Goal: Transaction & Acquisition: Purchase product/service

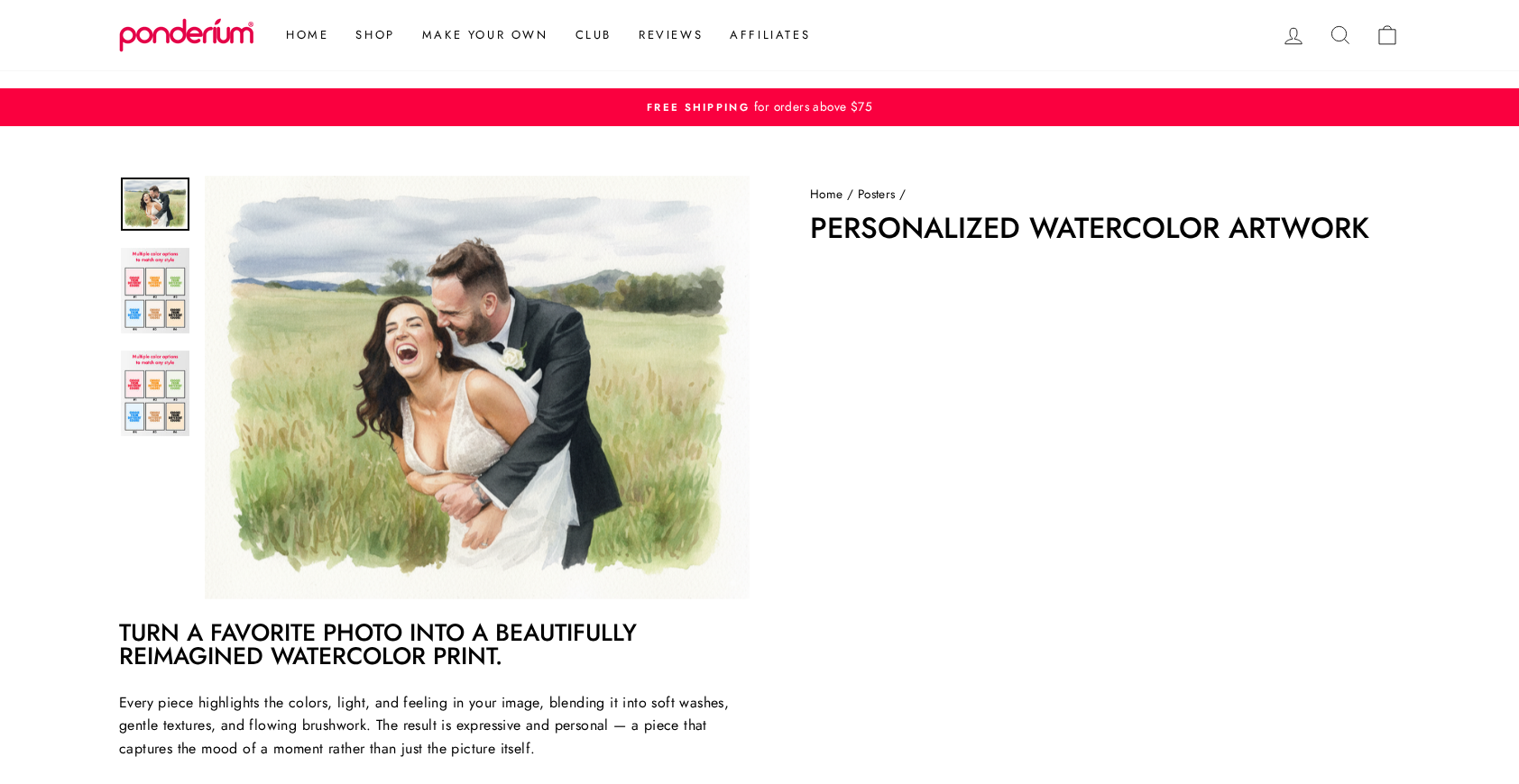
scroll to position [522, 0]
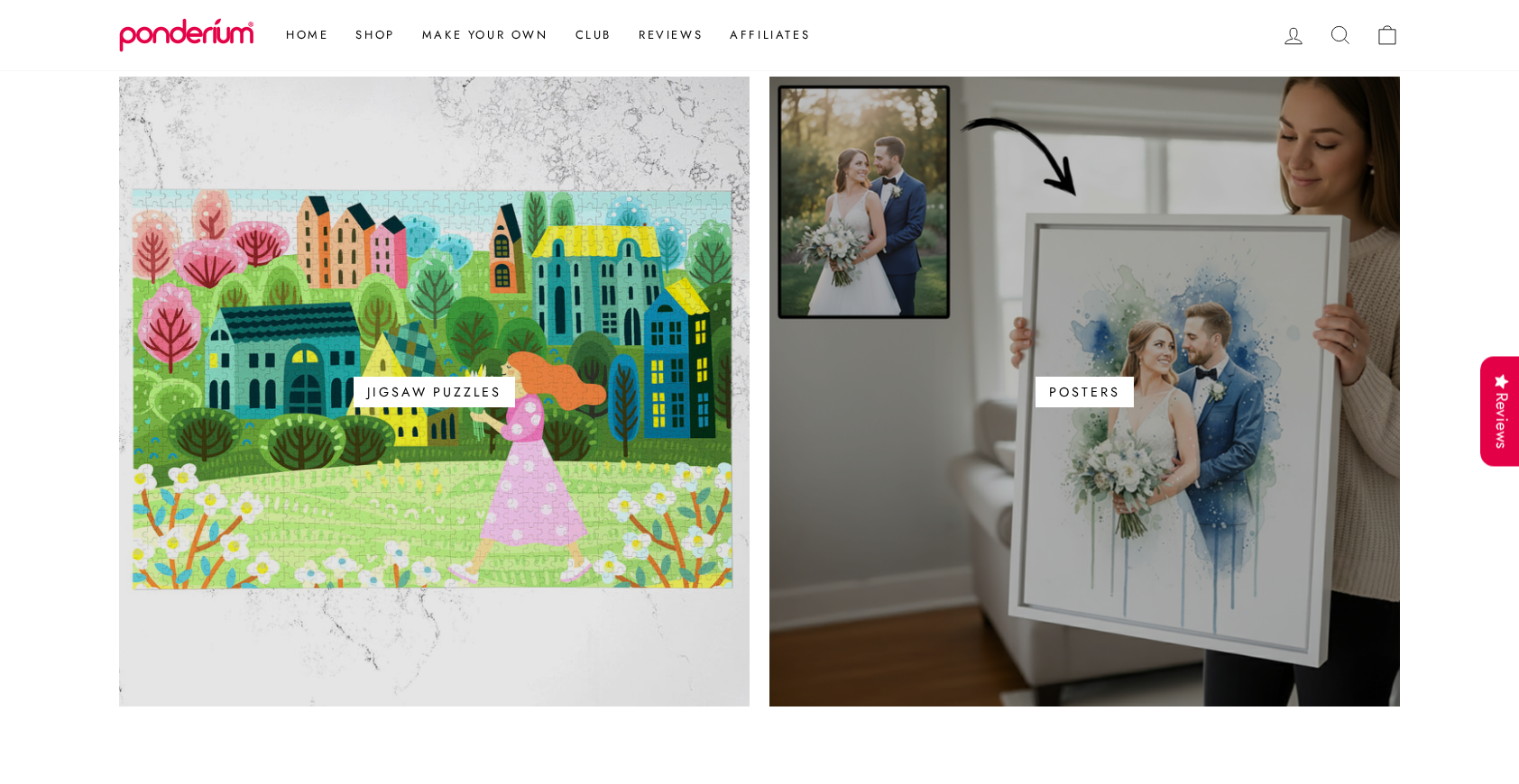
scroll to position [1072, 0]
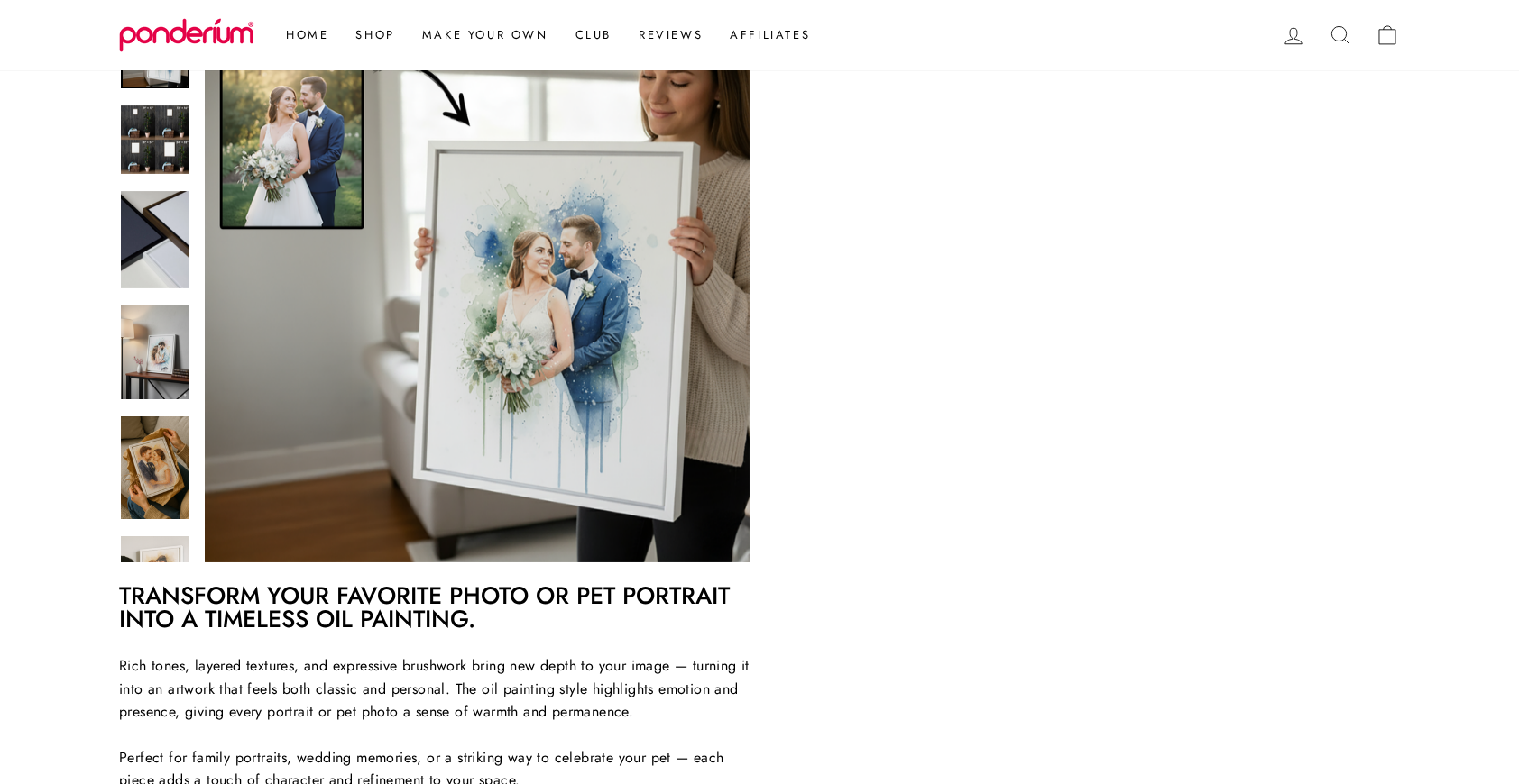
scroll to position [486, 0]
click at [378, 106] on link "Posters" at bounding box center [393, 111] width 102 height 34
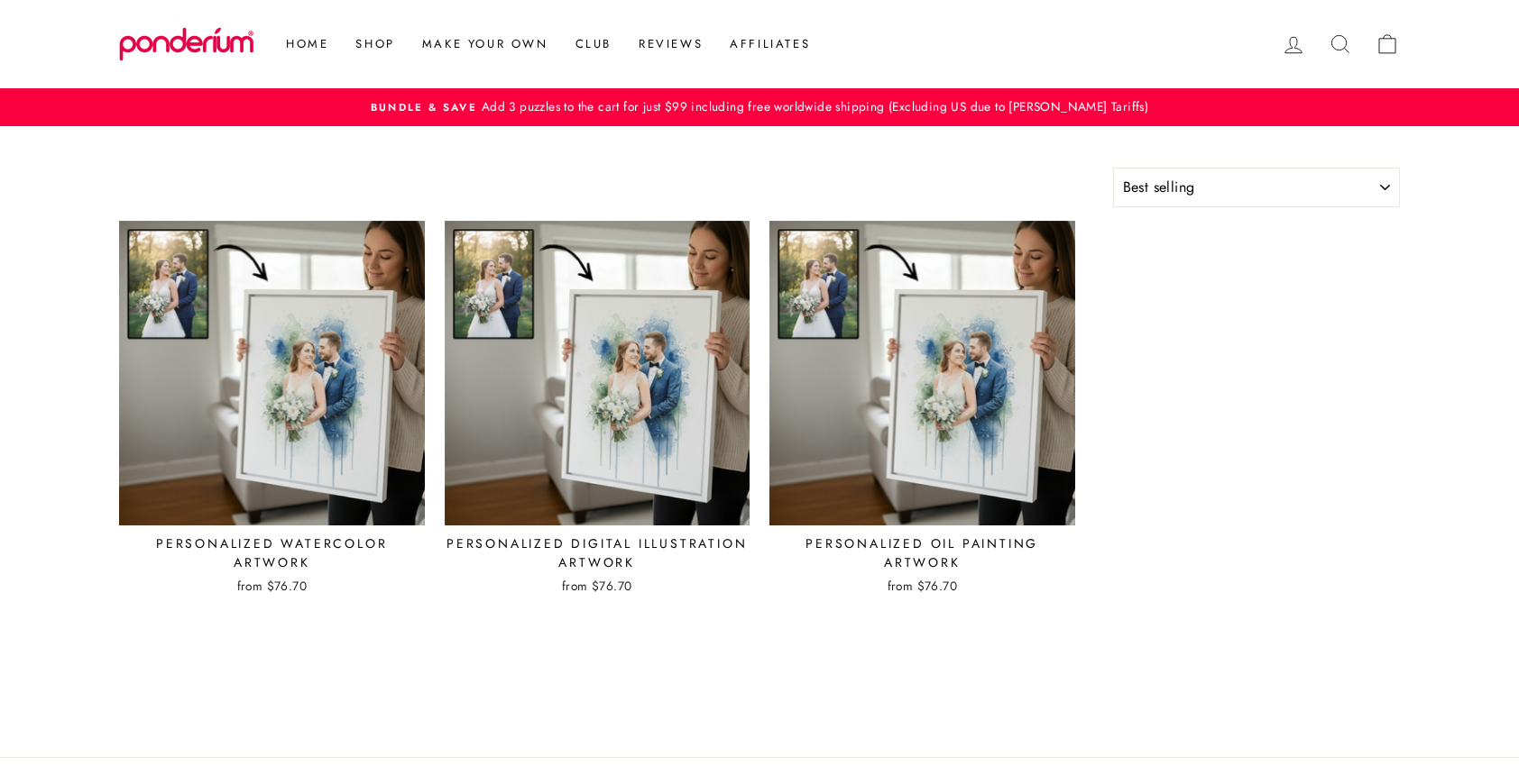
select select "best-selling"
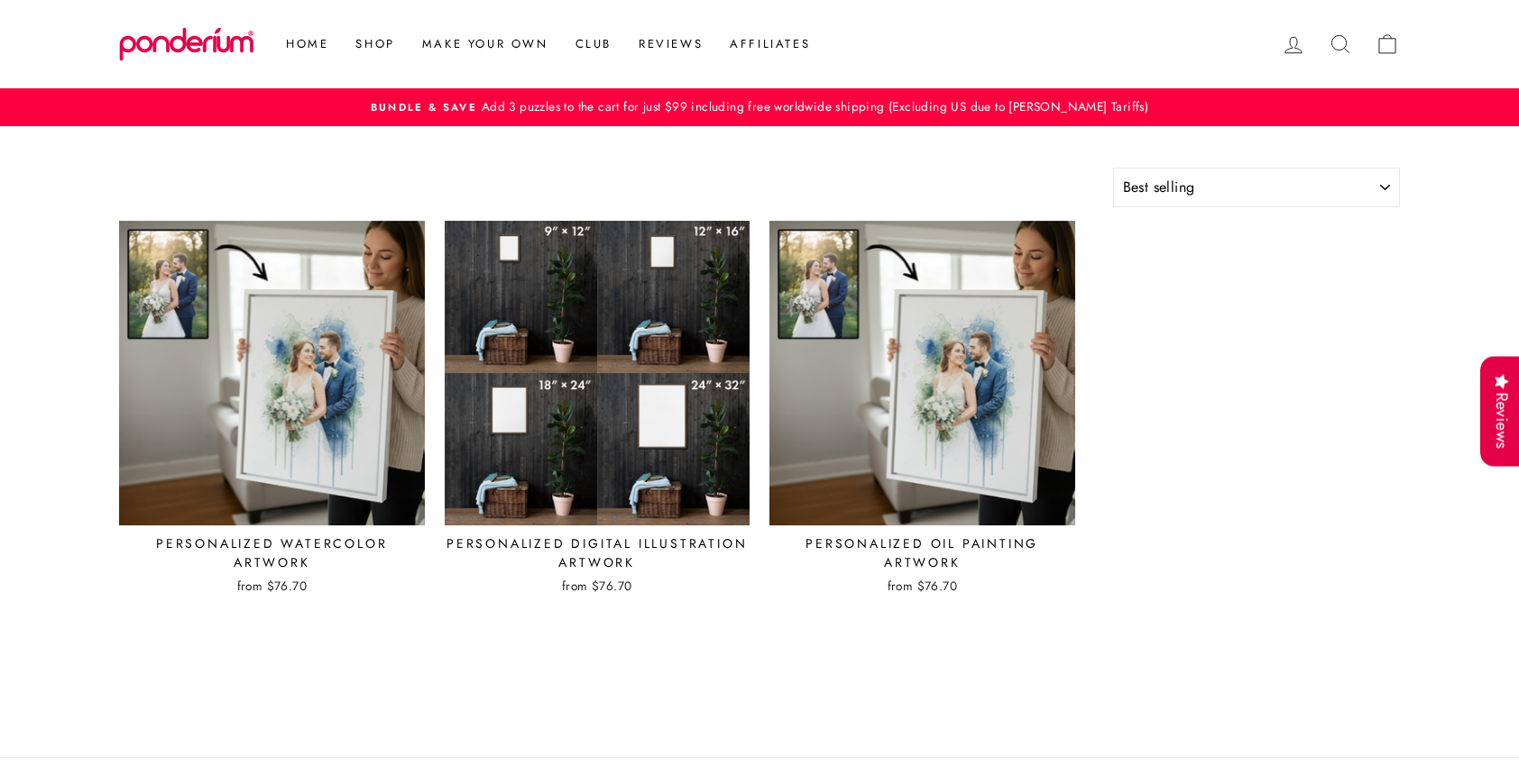
click at [616, 342] on img at bounding box center [597, 373] width 307 height 307
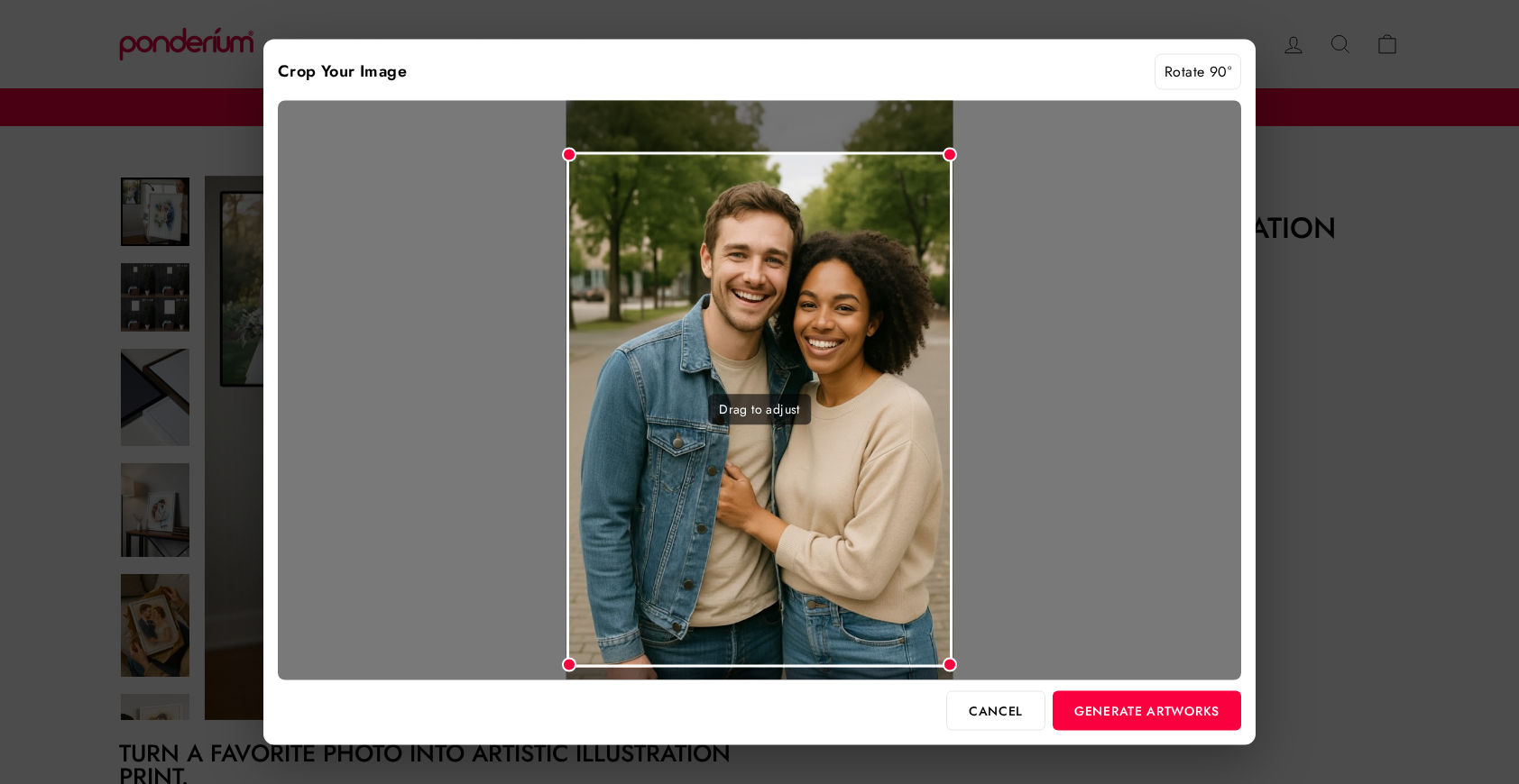
drag, startPoint x: 906, startPoint y: 200, endPoint x: 907, endPoint y: 220, distance: 20.0
click at [907, 220] on div "Drag to adjust" at bounding box center [760, 409] width 387 height 515
click at [1132, 695] on button "Generate Artworks" at bounding box center [1147, 710] width 189 height 39
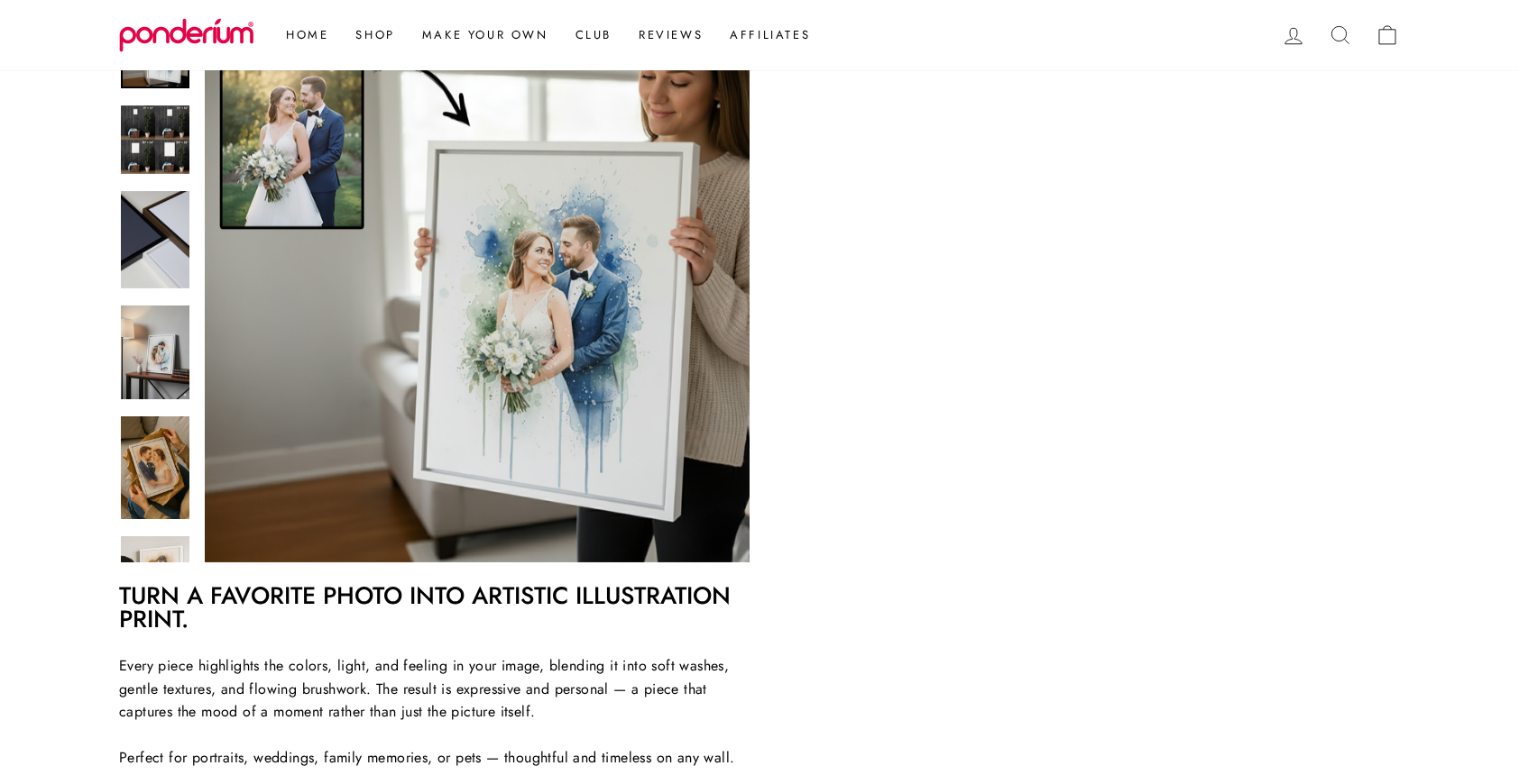
scroll to position [403, 0]
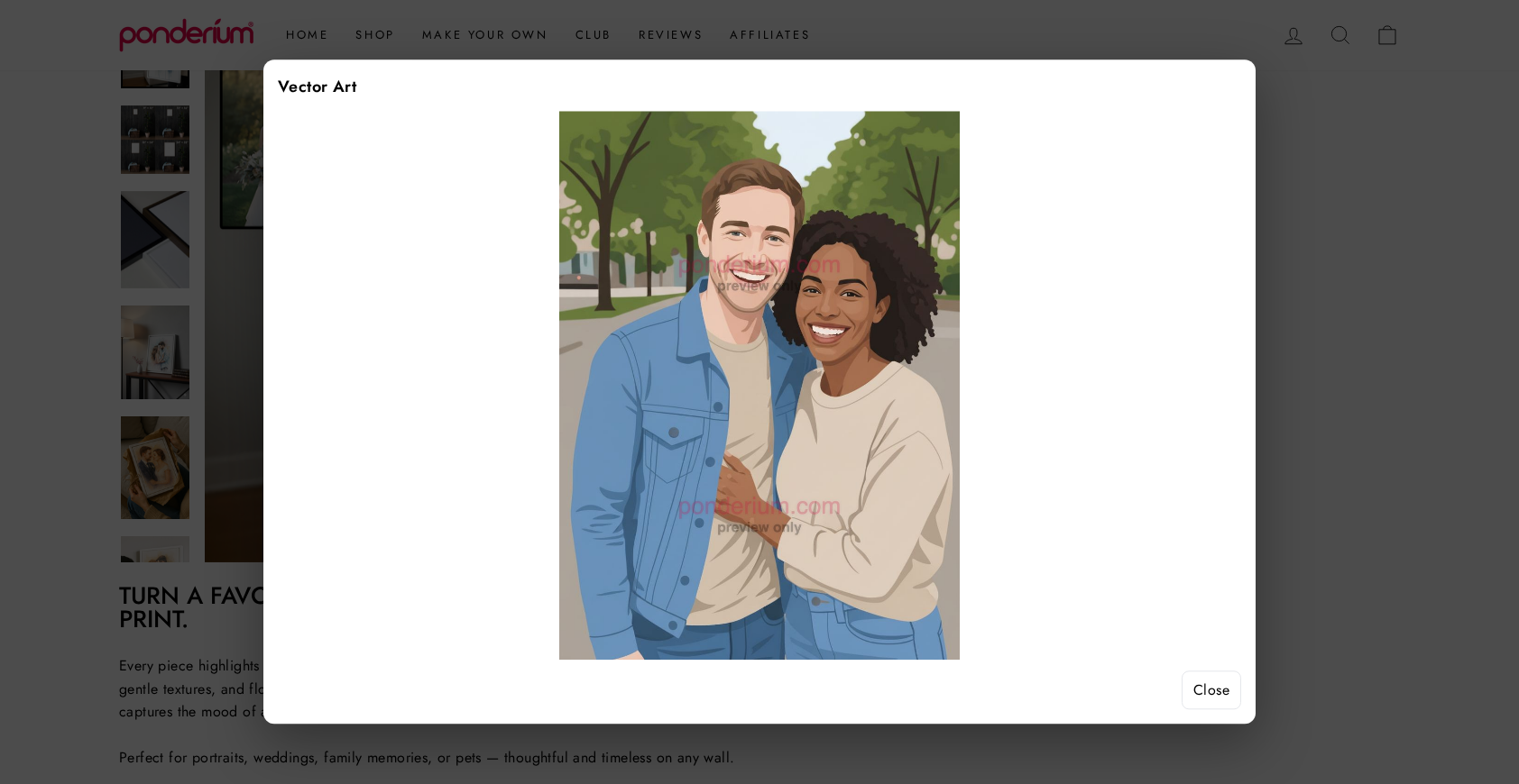
click at [1199, 688] on button "Close" at bounding box center [1211, 690] width 59 height 39
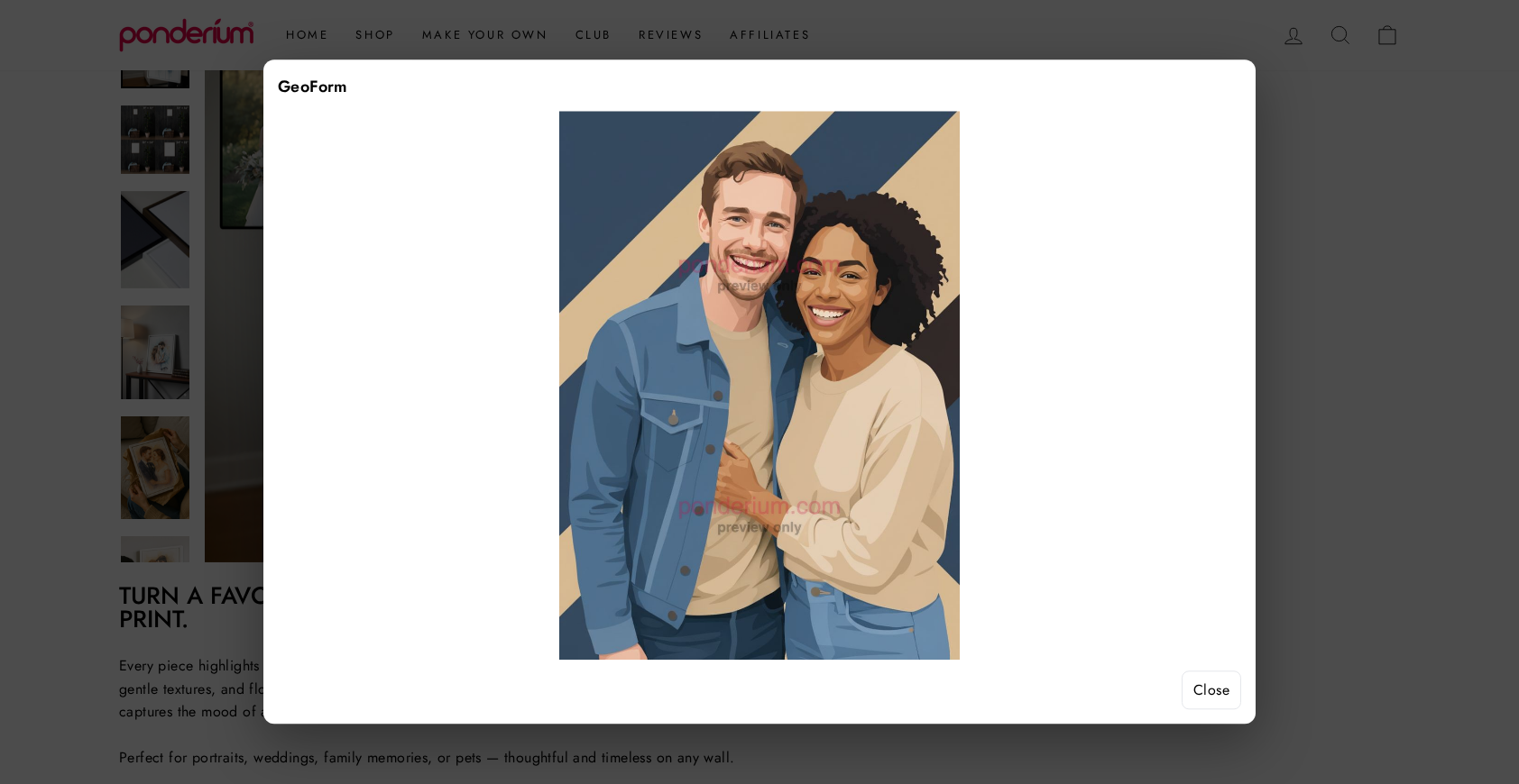
click at [1218, 692] on button "Close" at bounding box center [1211, 690] width 59 height 39
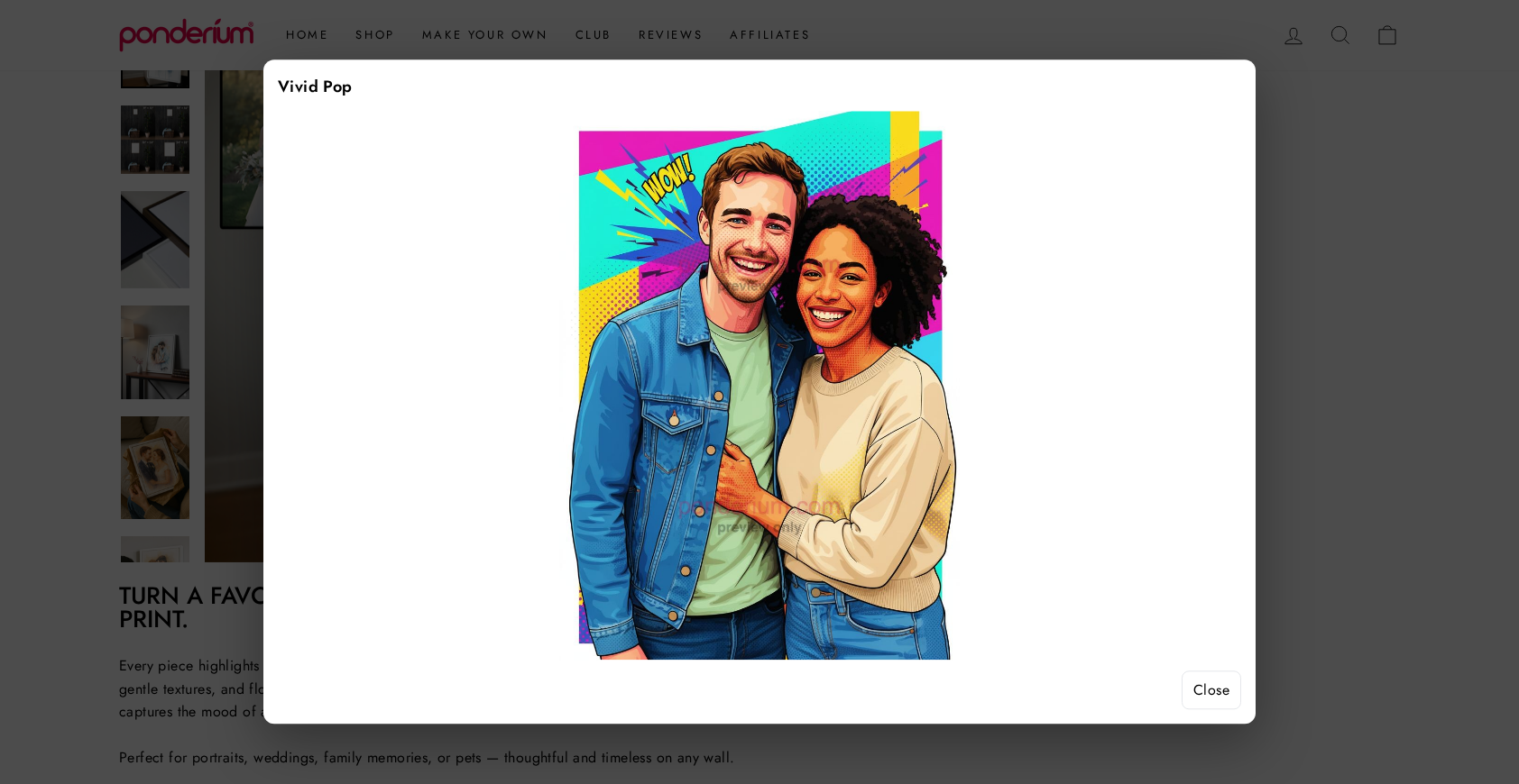
click at [1223, 693] on button "Close" at bounding box center [1211, 690] width 59 height 39
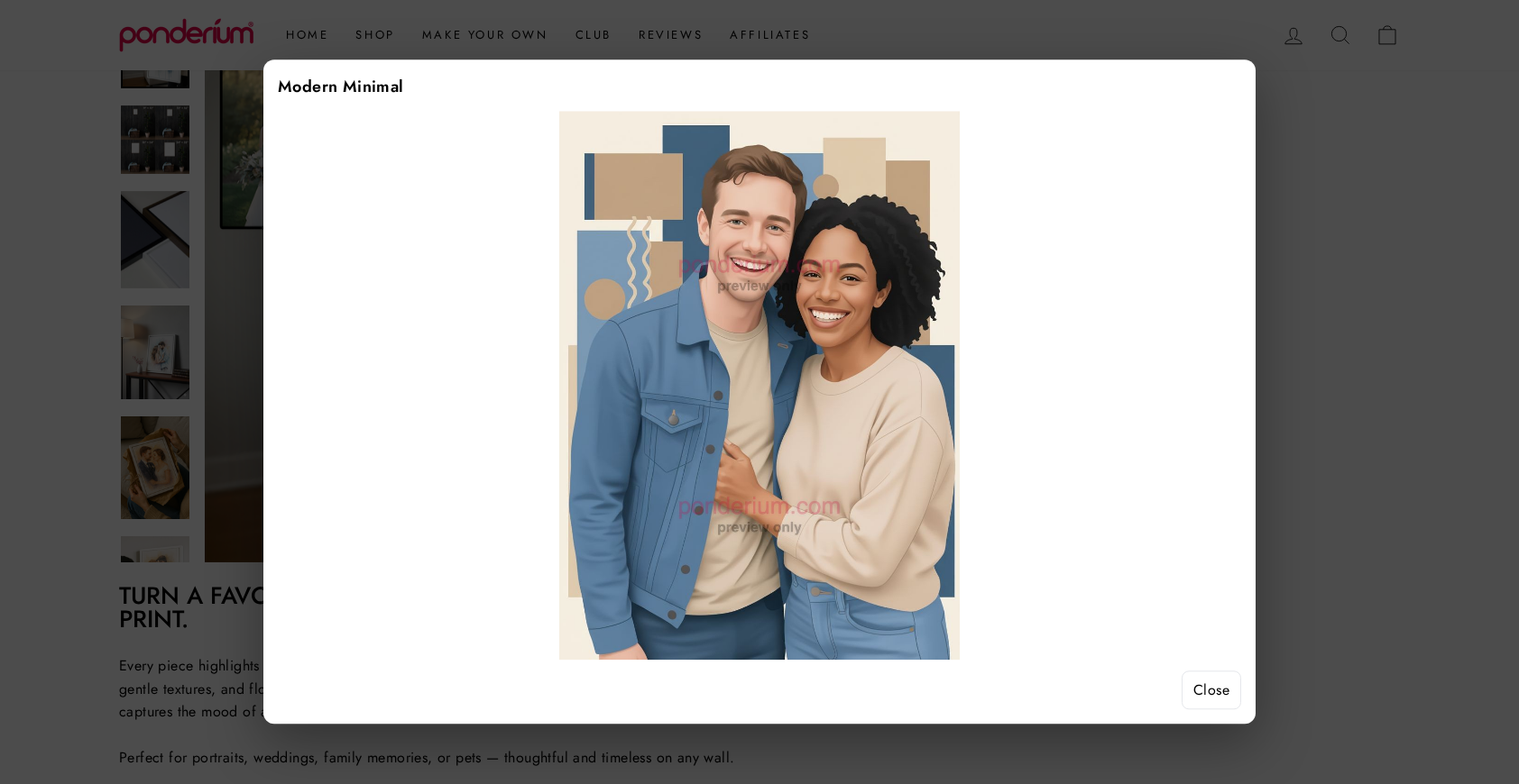
click at [1190, 689] on button "Close" at bounding box center [1211, 690] width 59 height 39
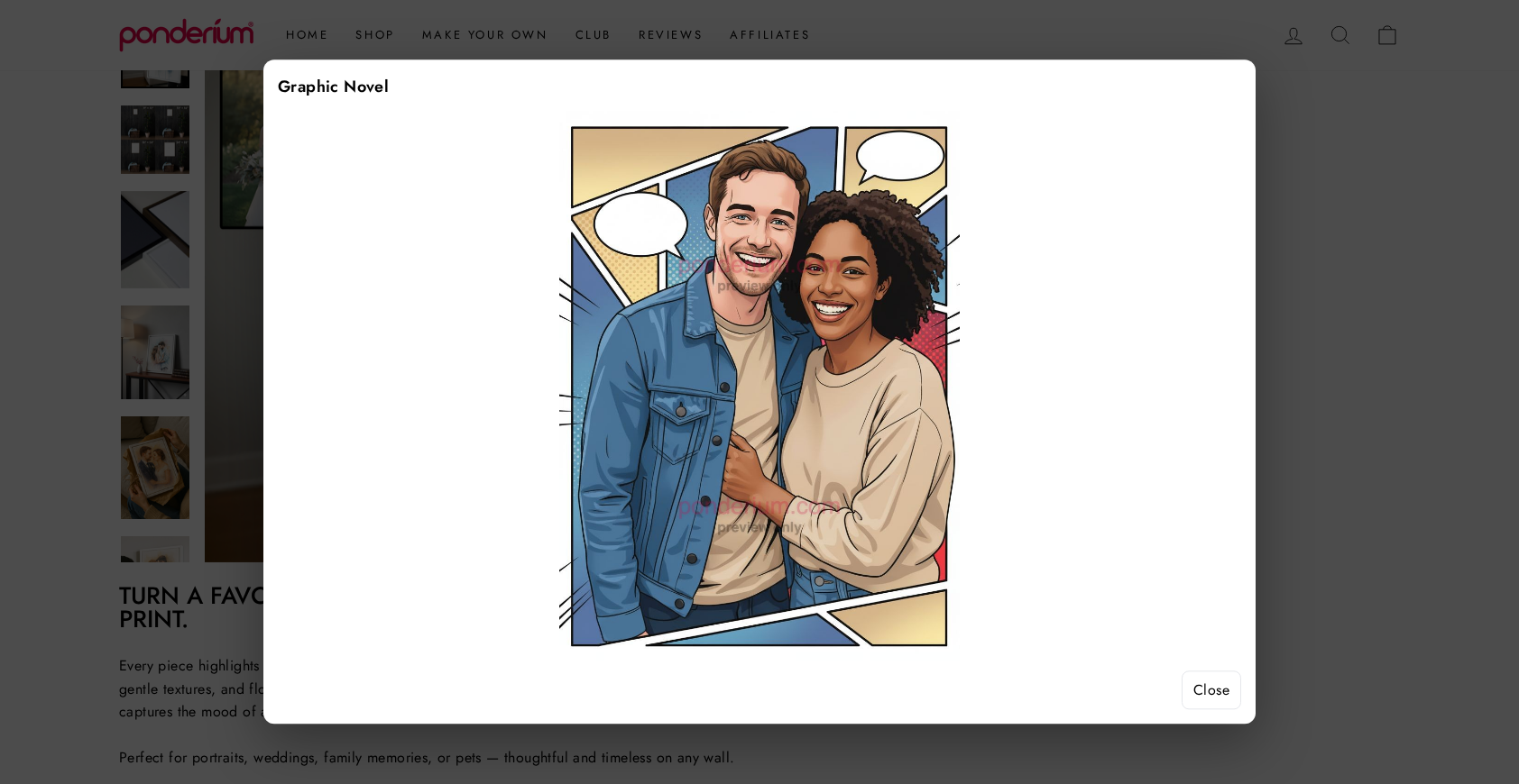
click at [1206, 683] on button "Close" at bounding box center [1211, 690] width 59 height 39
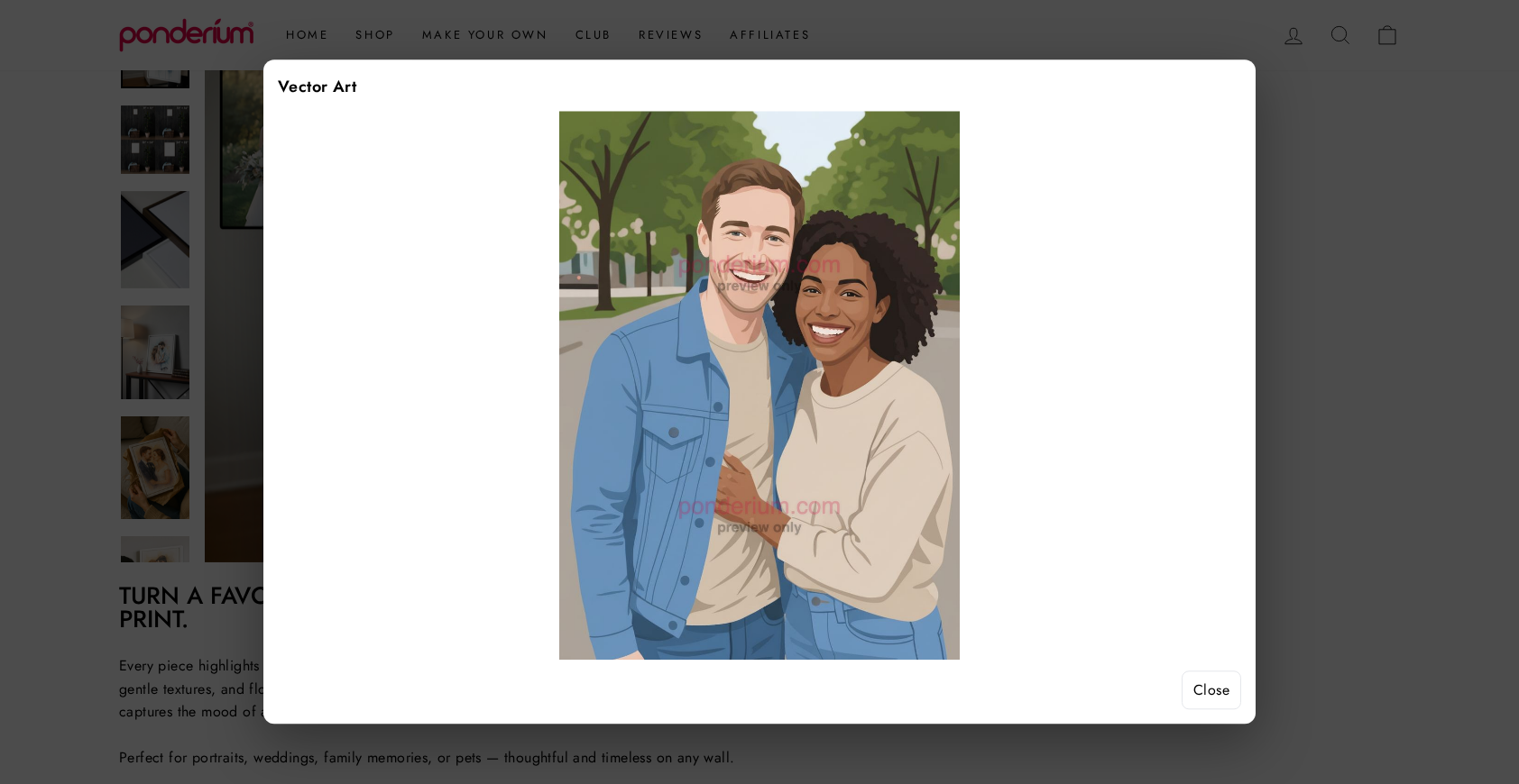
click at [1231, 698] on button "Close" at bounding box center [1211, 690] width 59 height 39
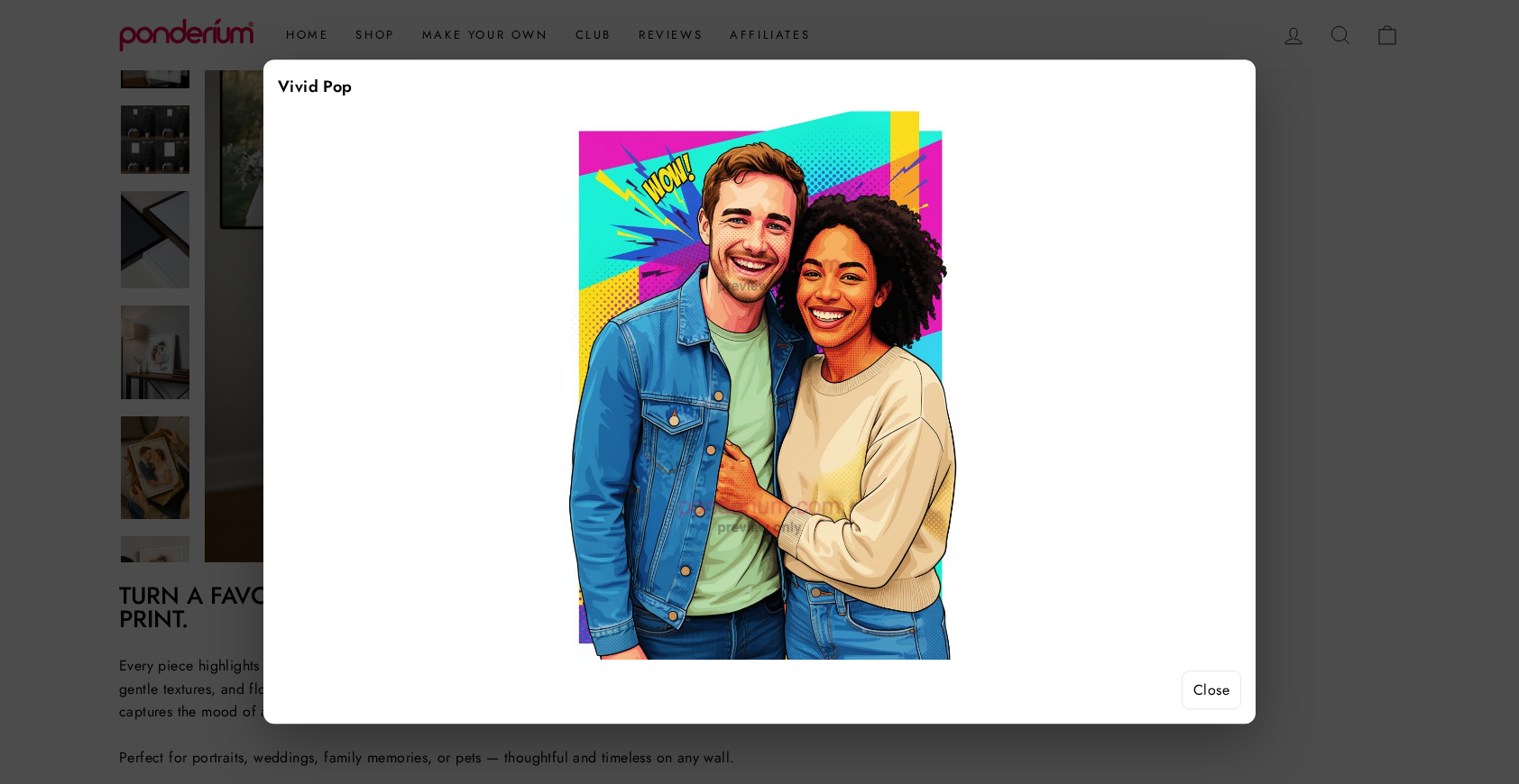
click at [1212, 699] on button "Close" at bounding box center [1211, 690] width 59 height 39
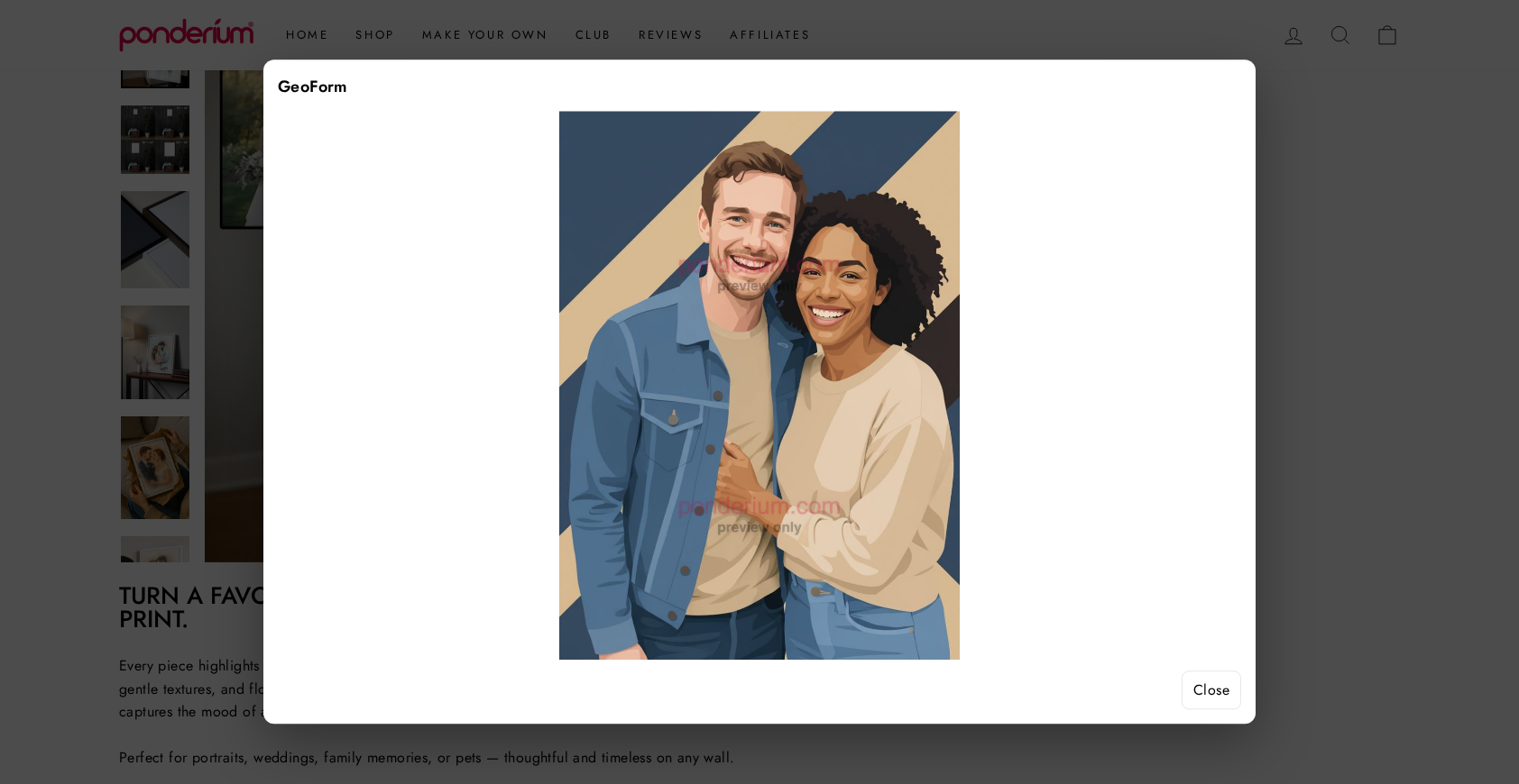
click at [1202, 681] on button "Close" at bounding box center [1211, 690] width 59 height 39
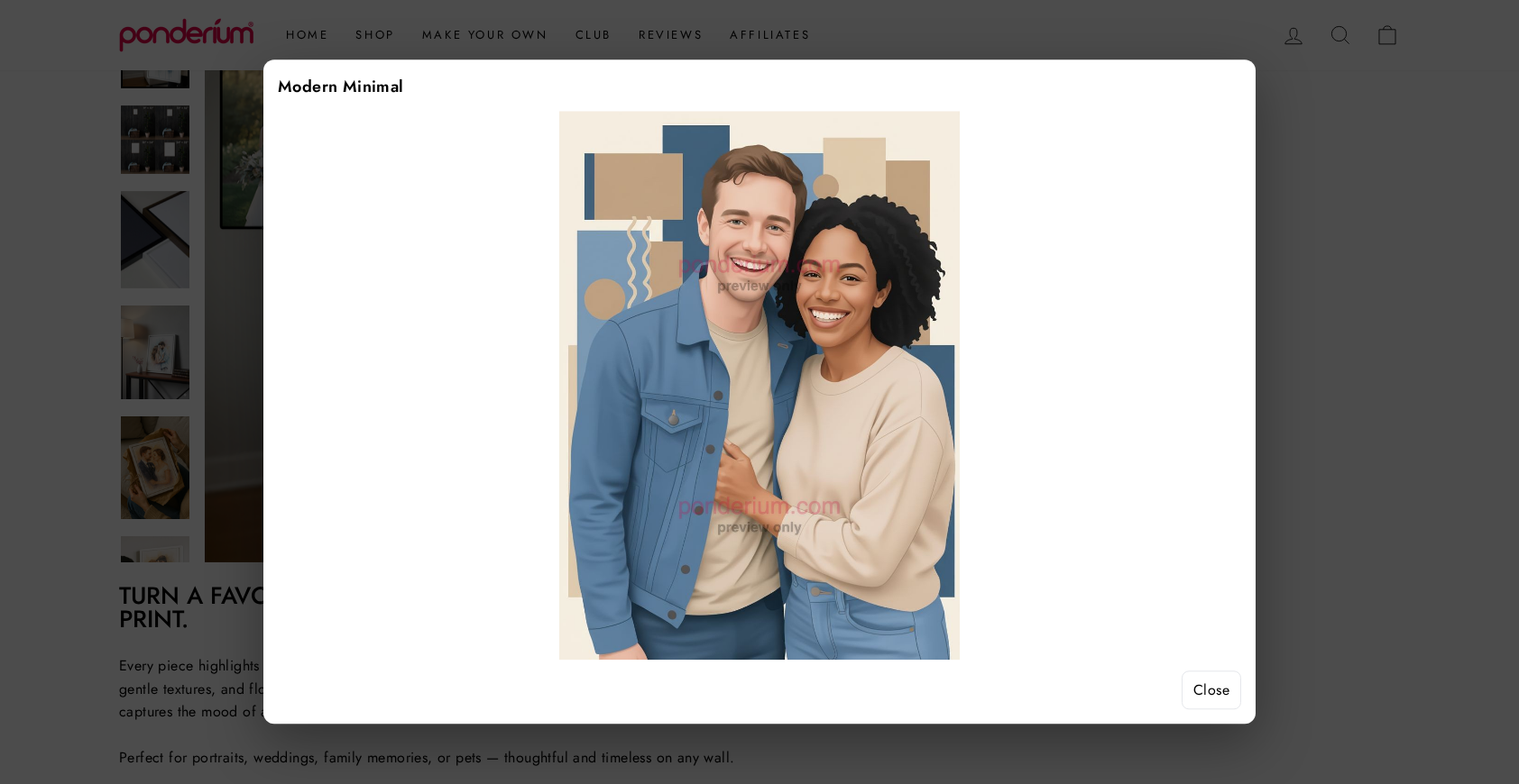
click at [1215, 699] on button "Close" at bounding box center [1211, 690] width 59 height 39
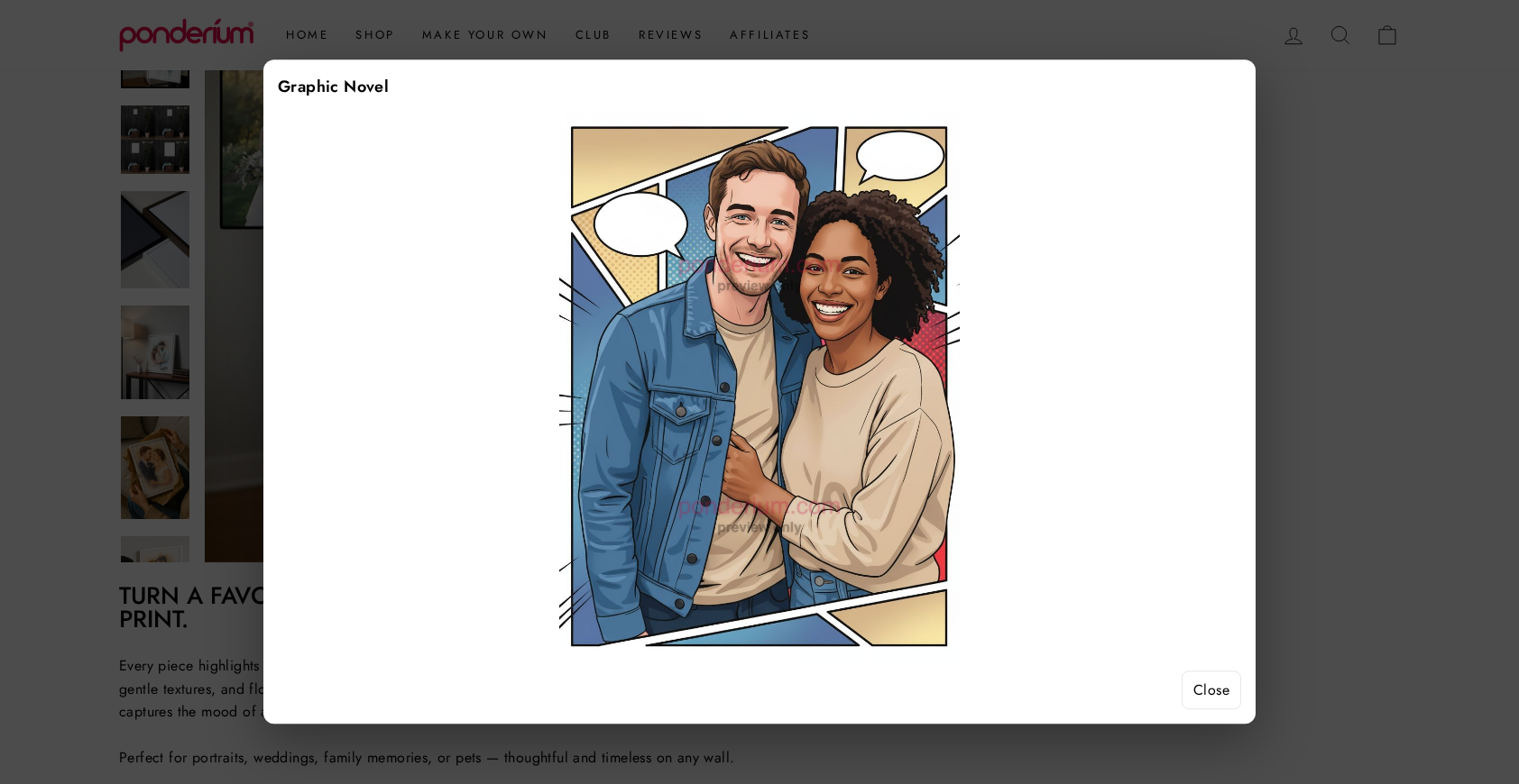
click at [1204, 690] on button "Close" at bounding box center [1211, 690] width 59 height 39
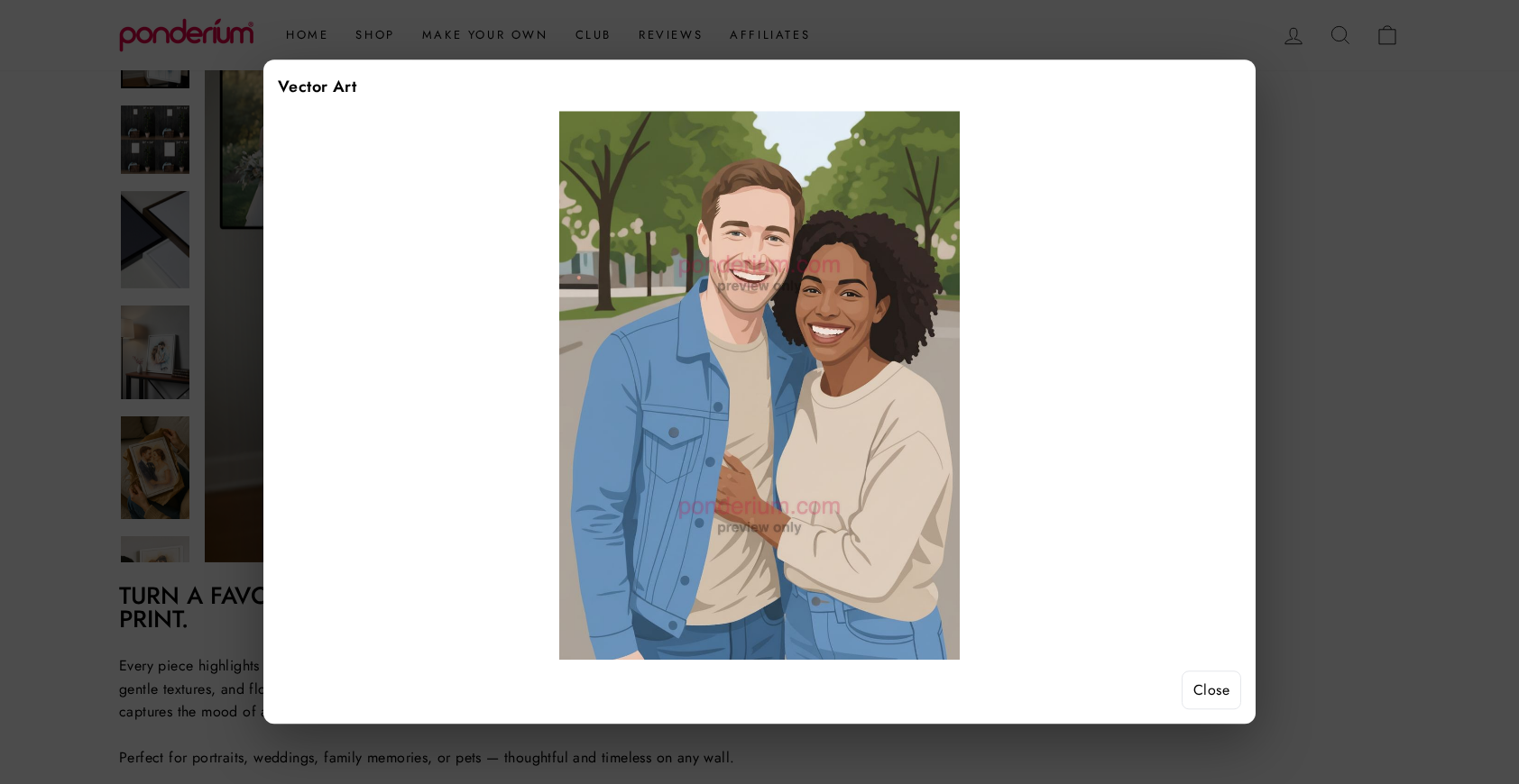
click at [1210, 694] on button "Close" at bounding box center [1211, 690] width 59 height 39
click at [1219, 689] on button "Close" at bounding box center [1211, 690] width 59 height 39
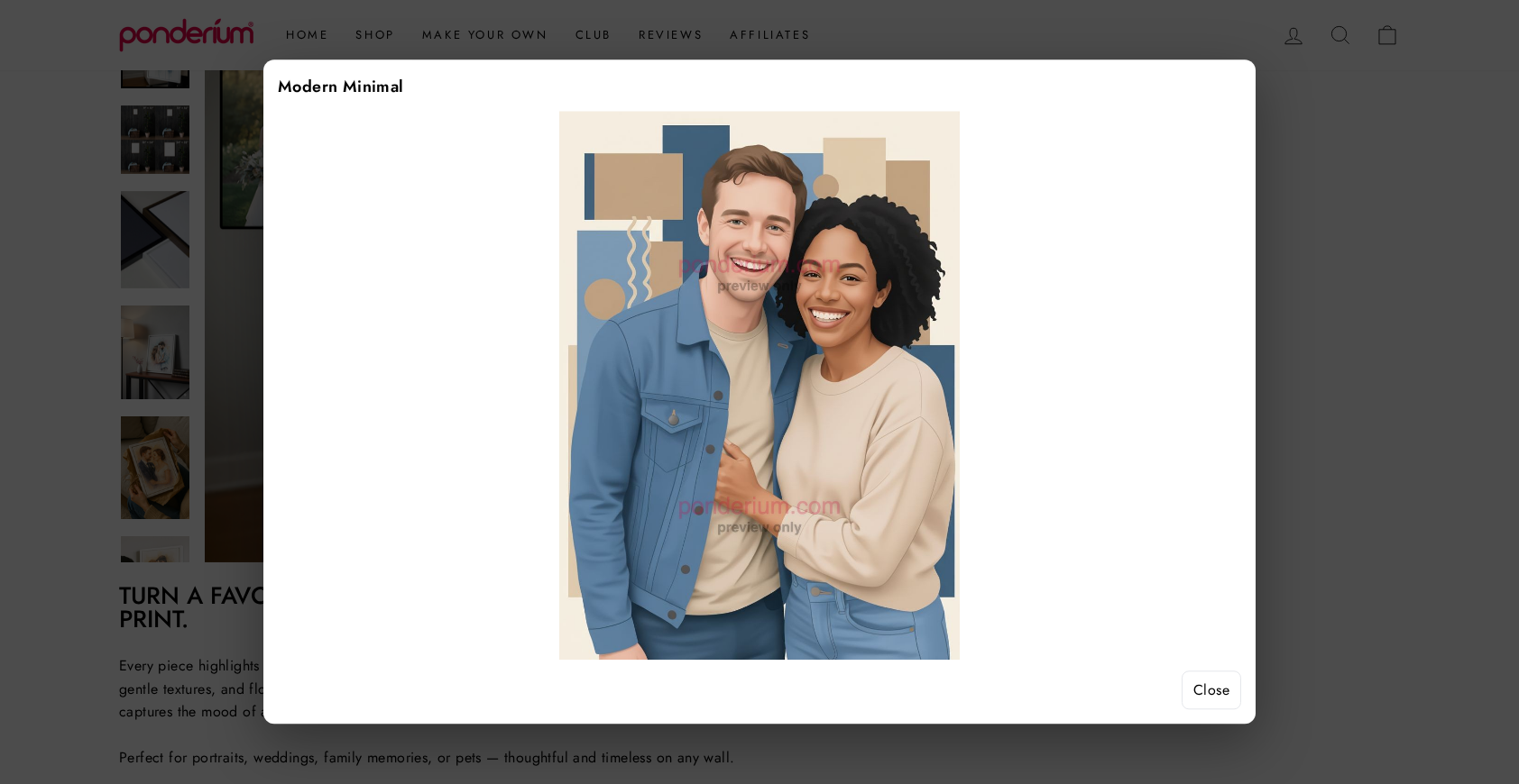
click at [1210, 705] on button "Close" at bounding box center [1211, 690] width 59 height 39
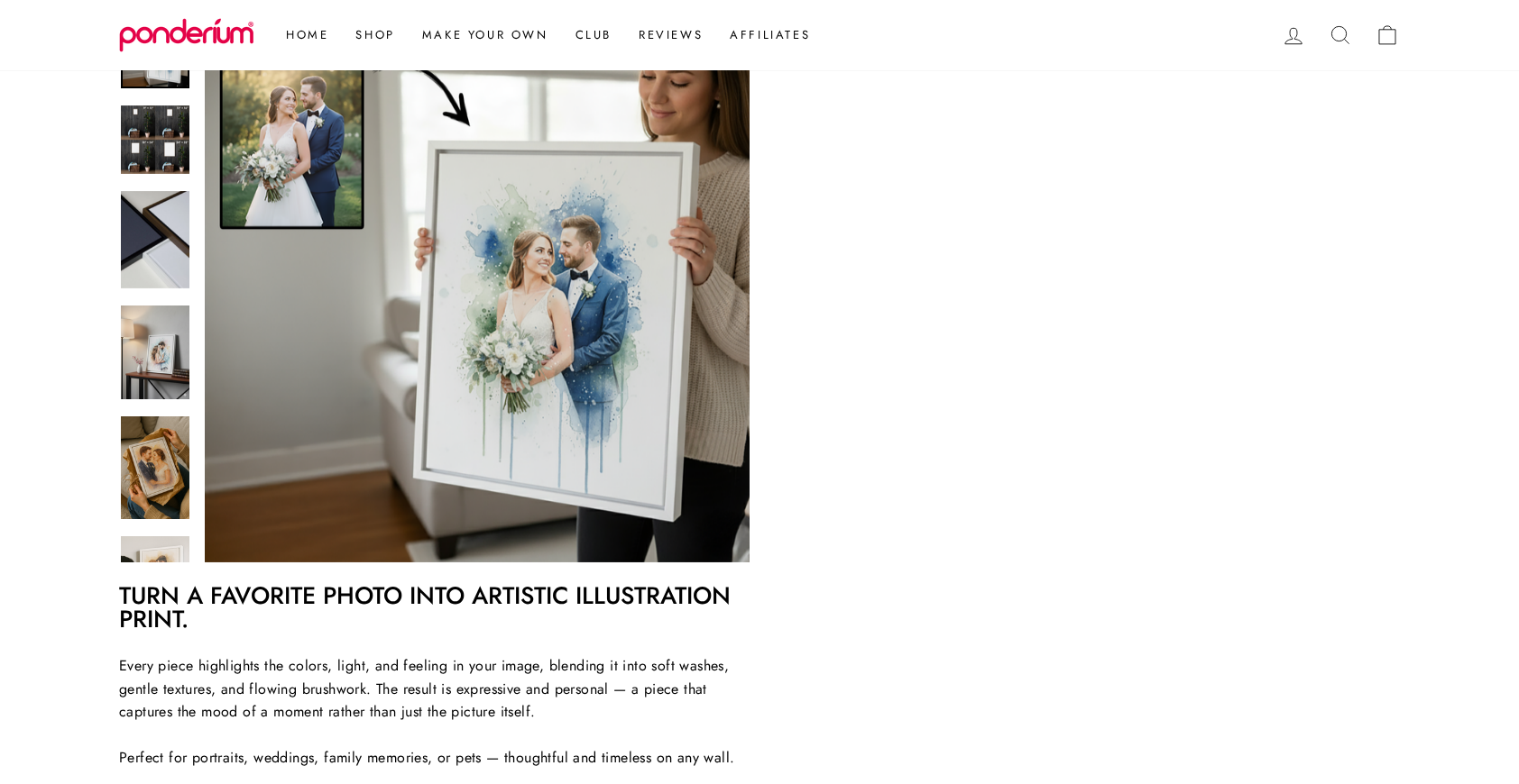
scroll to position [348, 0]
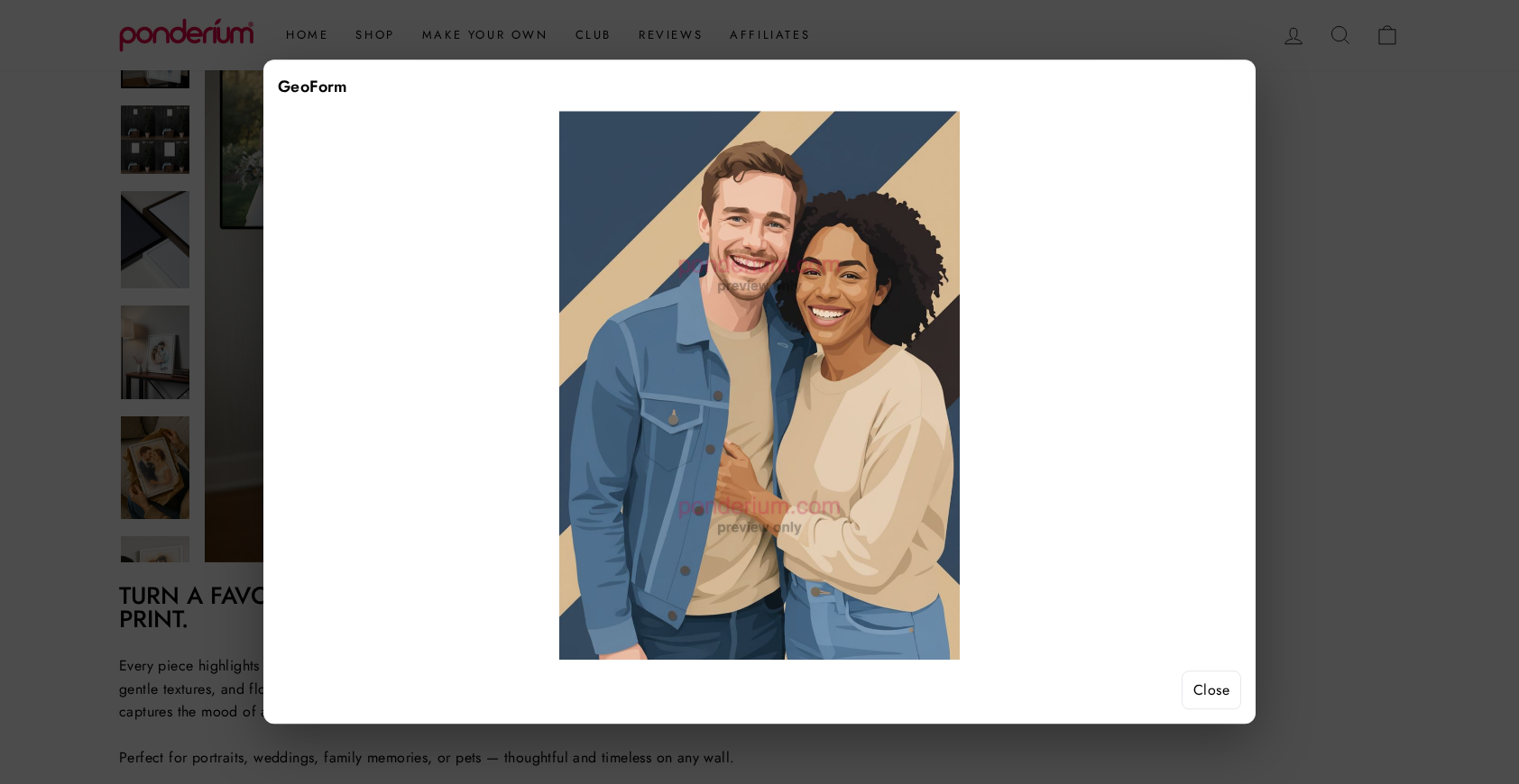
click at [1225, 692] on button "Close" at bounding box center [1211, 690] width 59 height 39
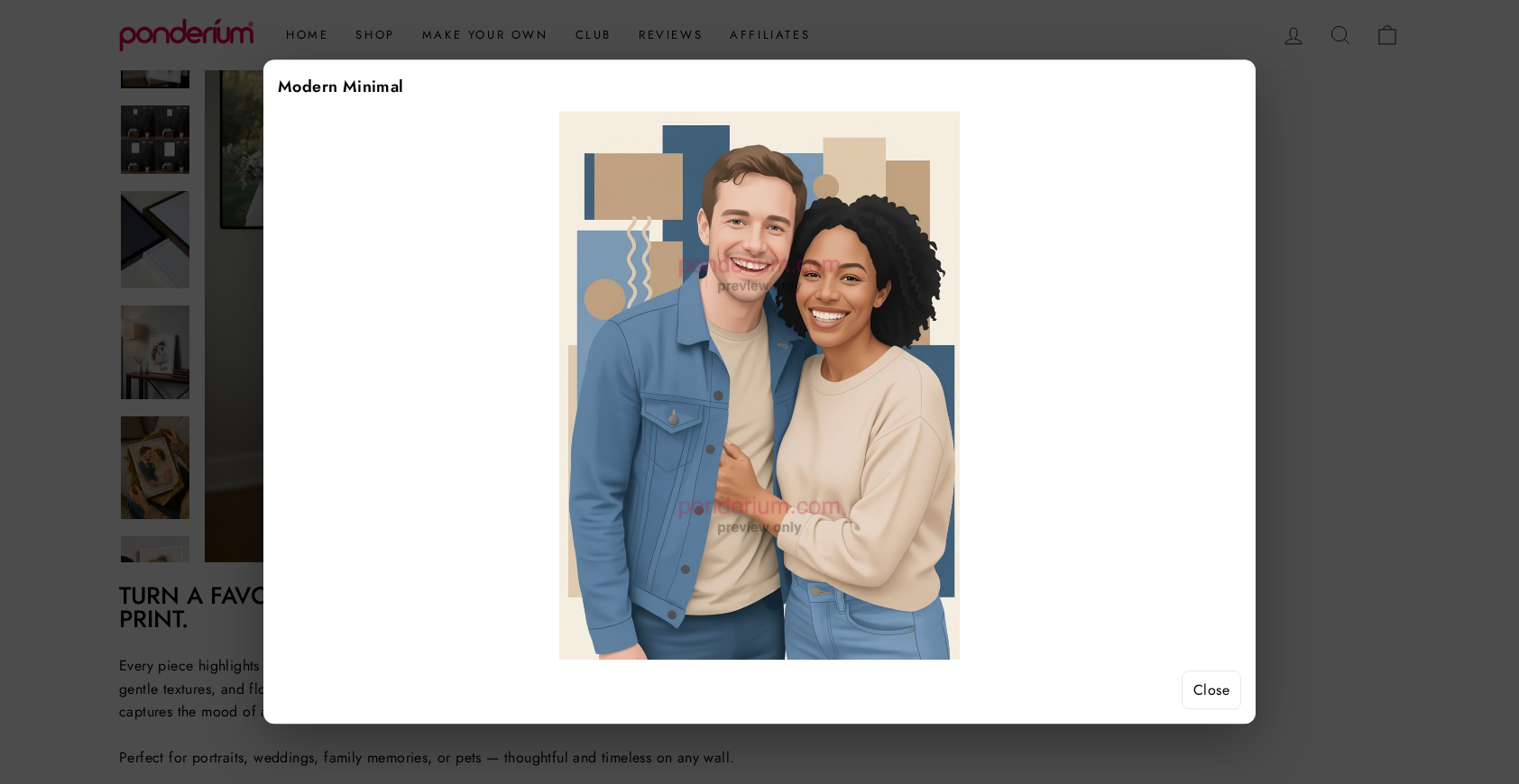
click at [1221, 701] on button "Close" at bounding box center [1211, 690] width 59 height 39
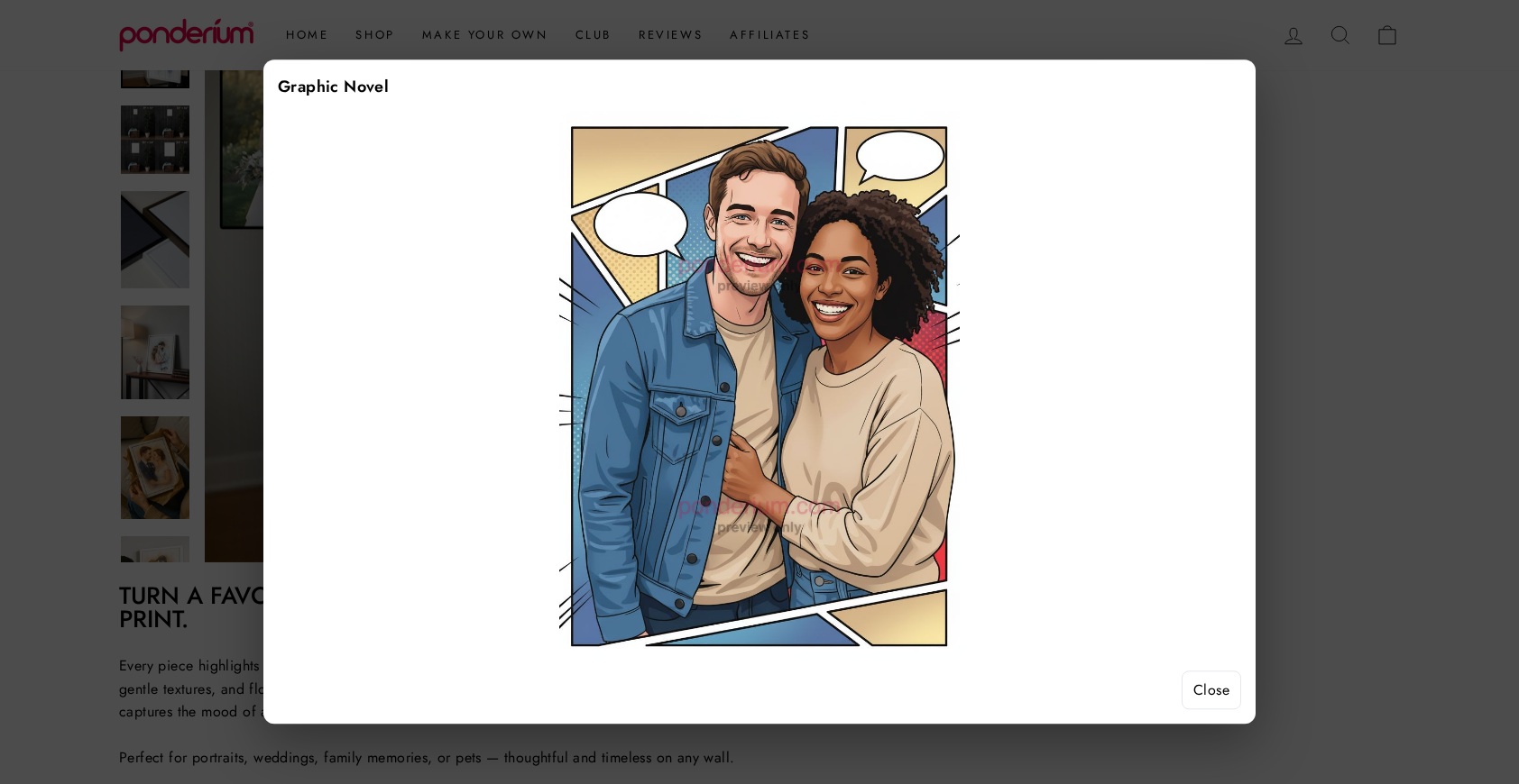
click at [1214, 684] on button "Close" at bounding box center [1211, 690] width 59 height 39
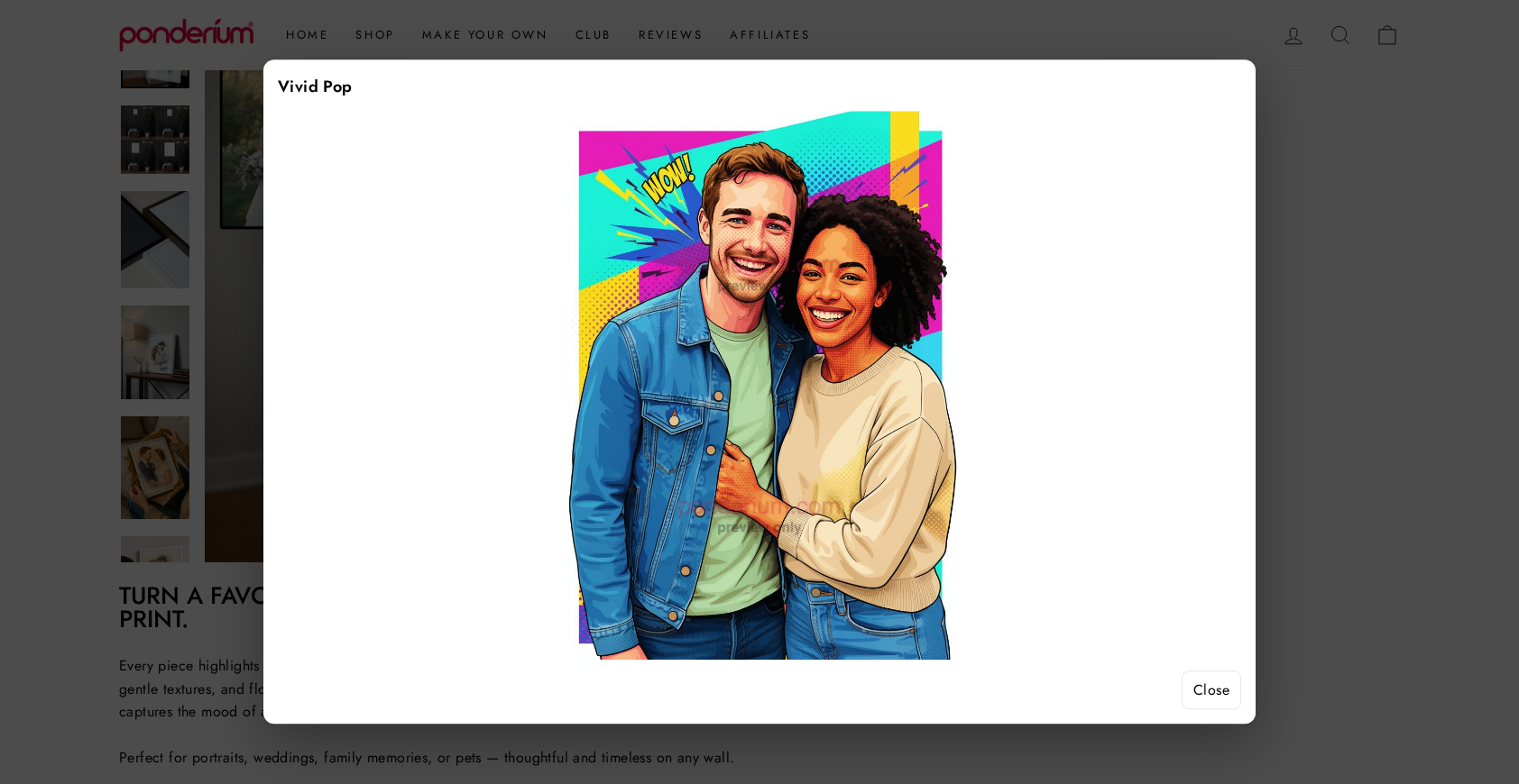
click at [1213, 683] on button "Close" at bounding box center [1211, 690] width 59 height 39
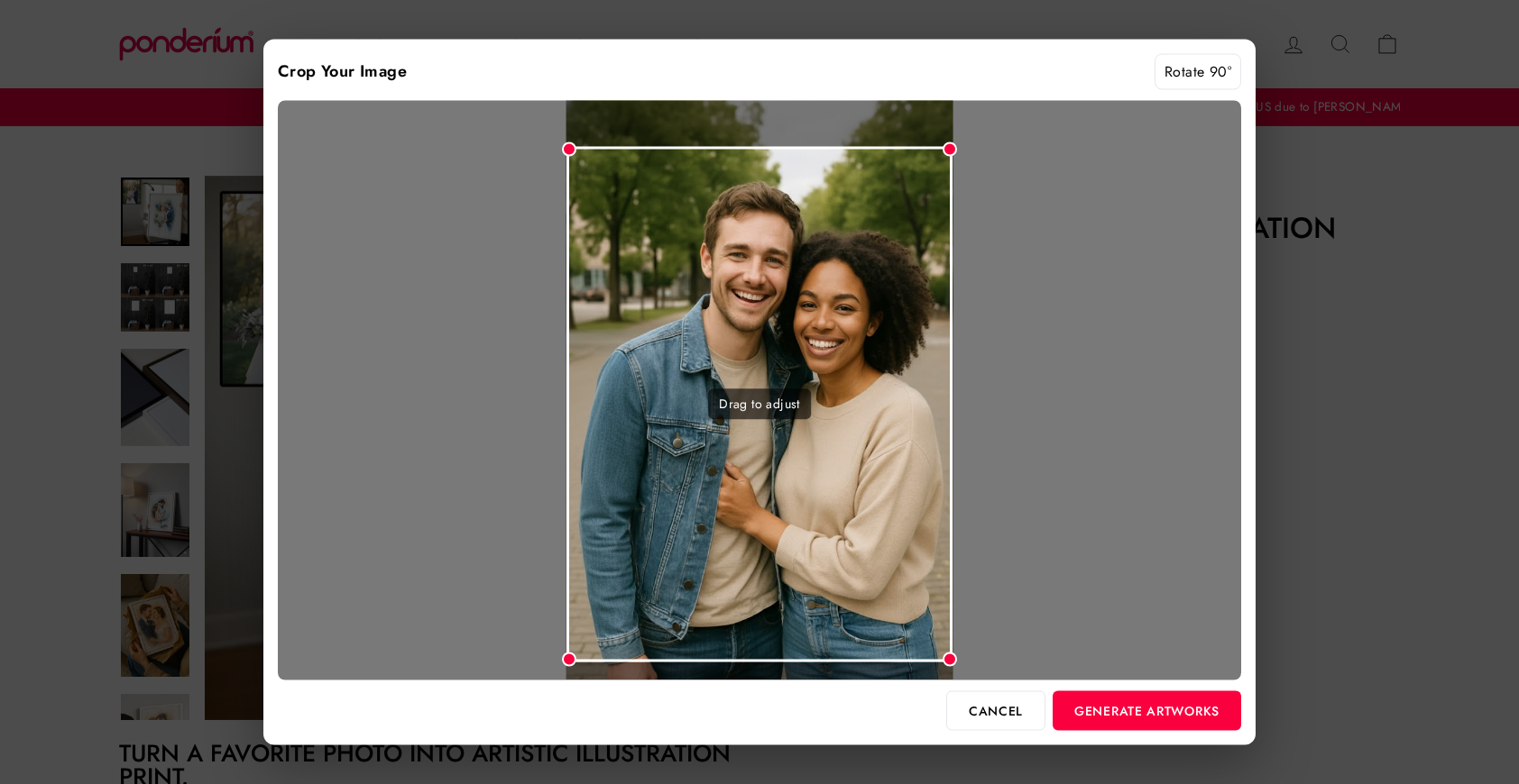
click at [895, 536] on div "Drag to adjust" at bounding box center [760, 405] width 387 height 515
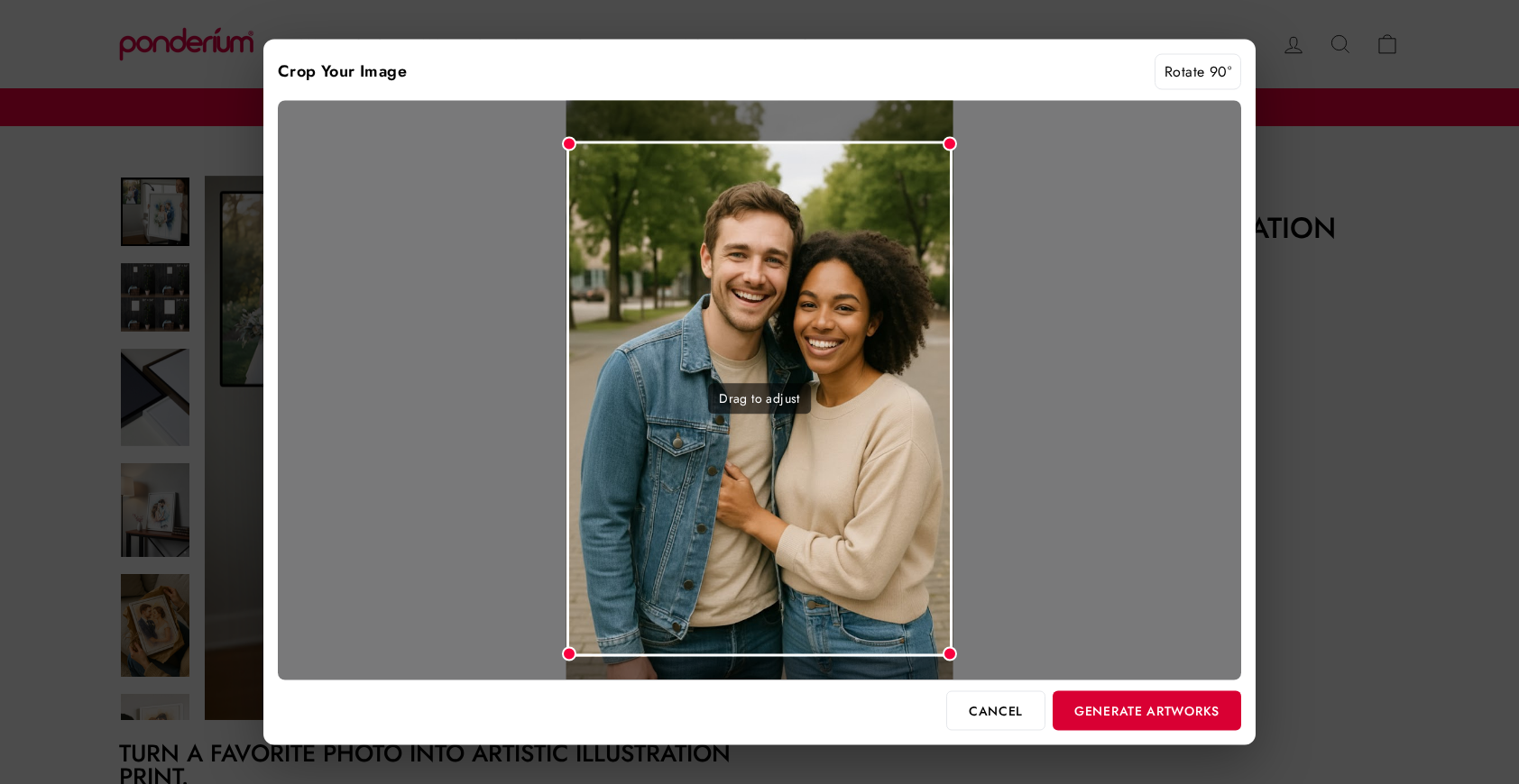
click at [1148, 716] on button "Generate Artworks" at bounding box center [1147, 710] width 189 height 39
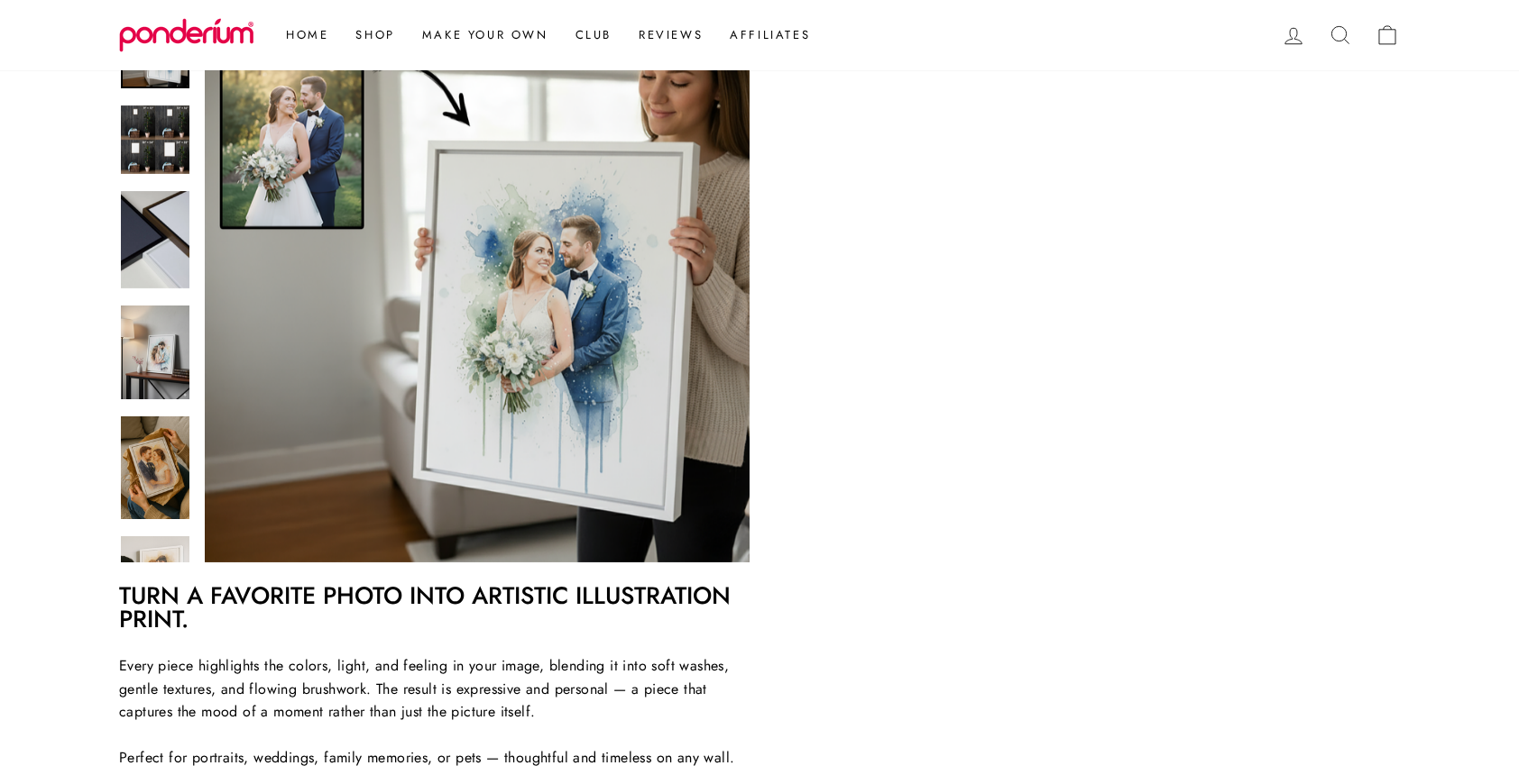
scroll to position [403, 0]
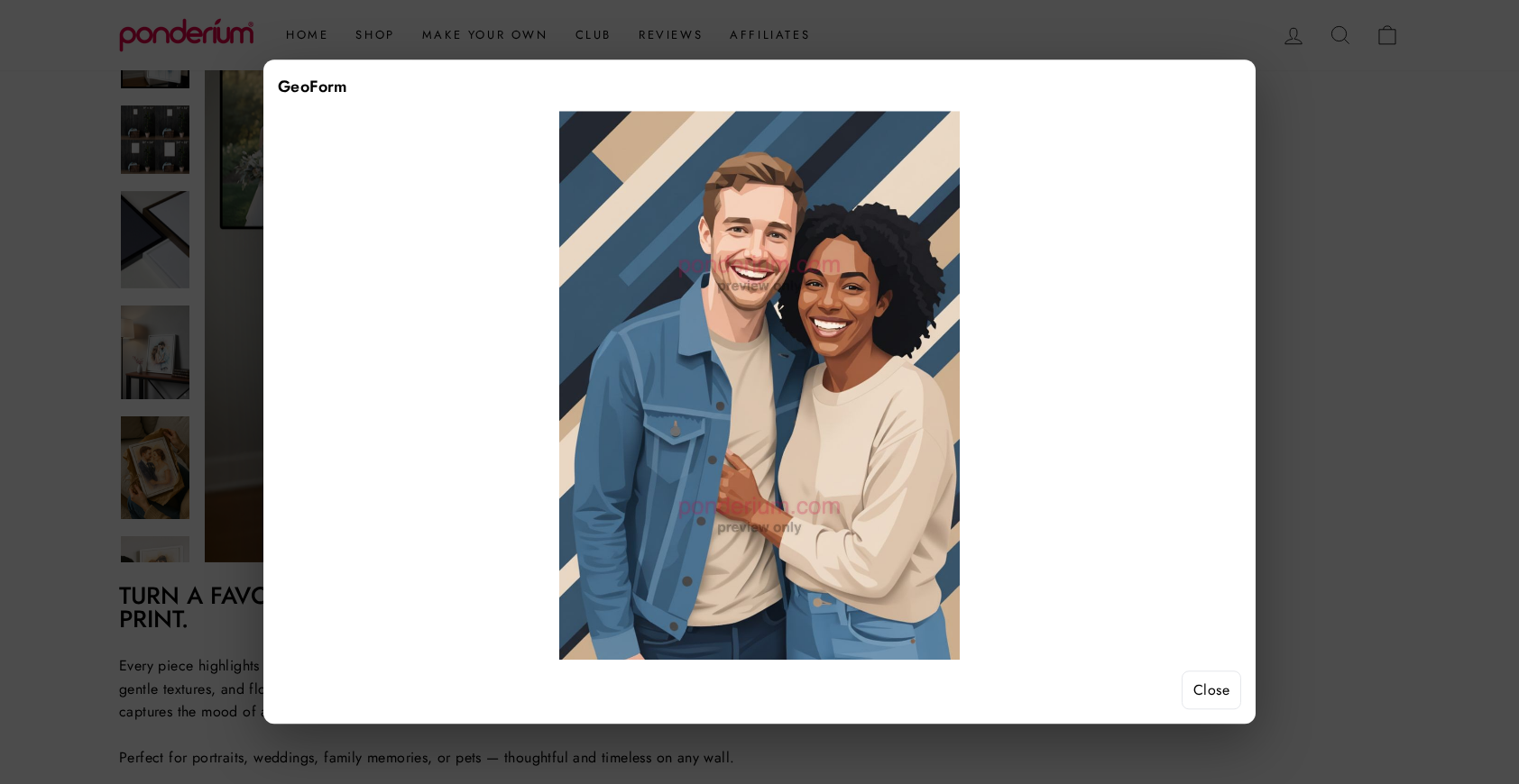
click at [1204, 691] on button "Close" at bounding box center [1211, 690] width 59 height 39
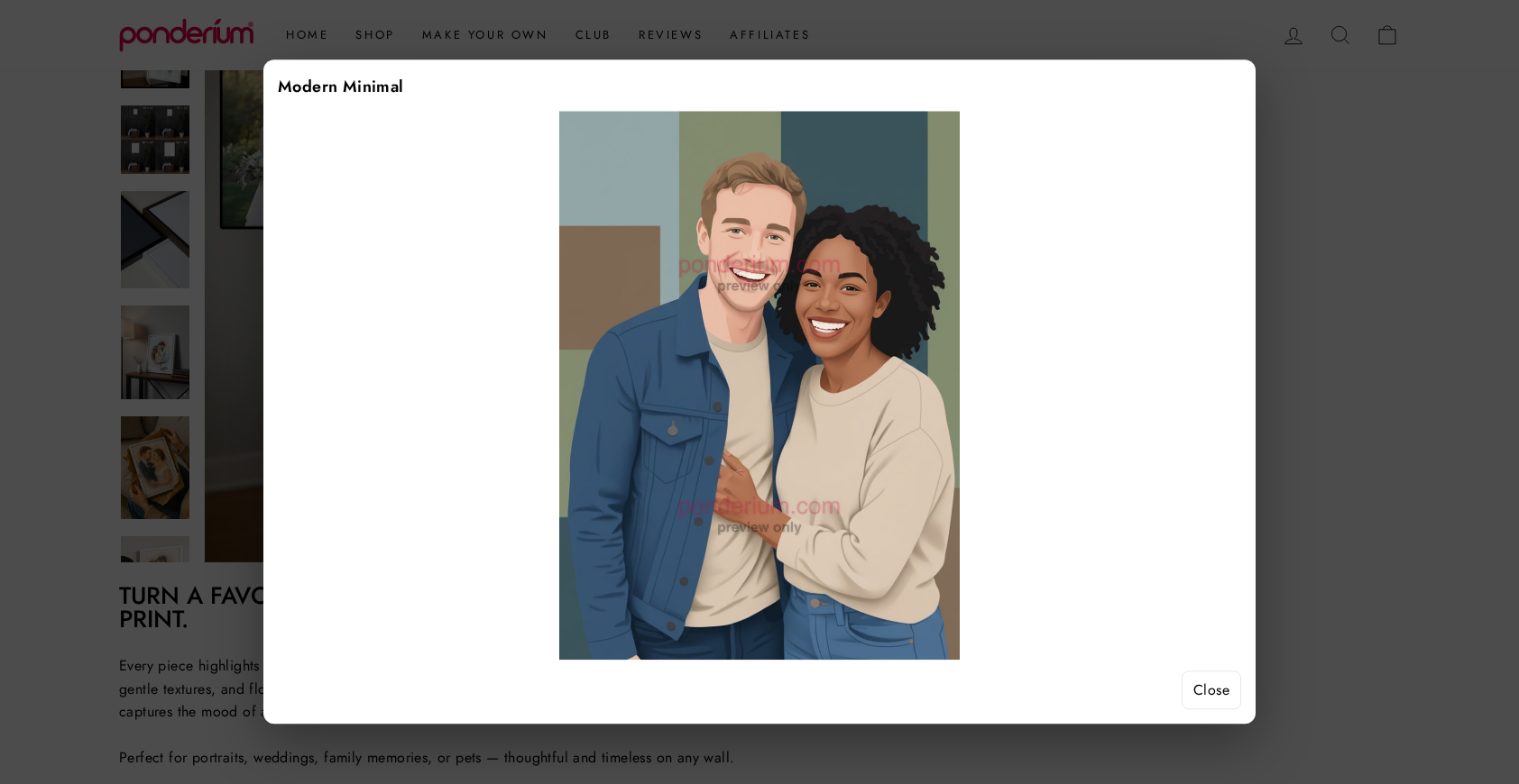
click at [1226, 698] on button "Close" at bounding box center [1211, 690] width 59 height 39
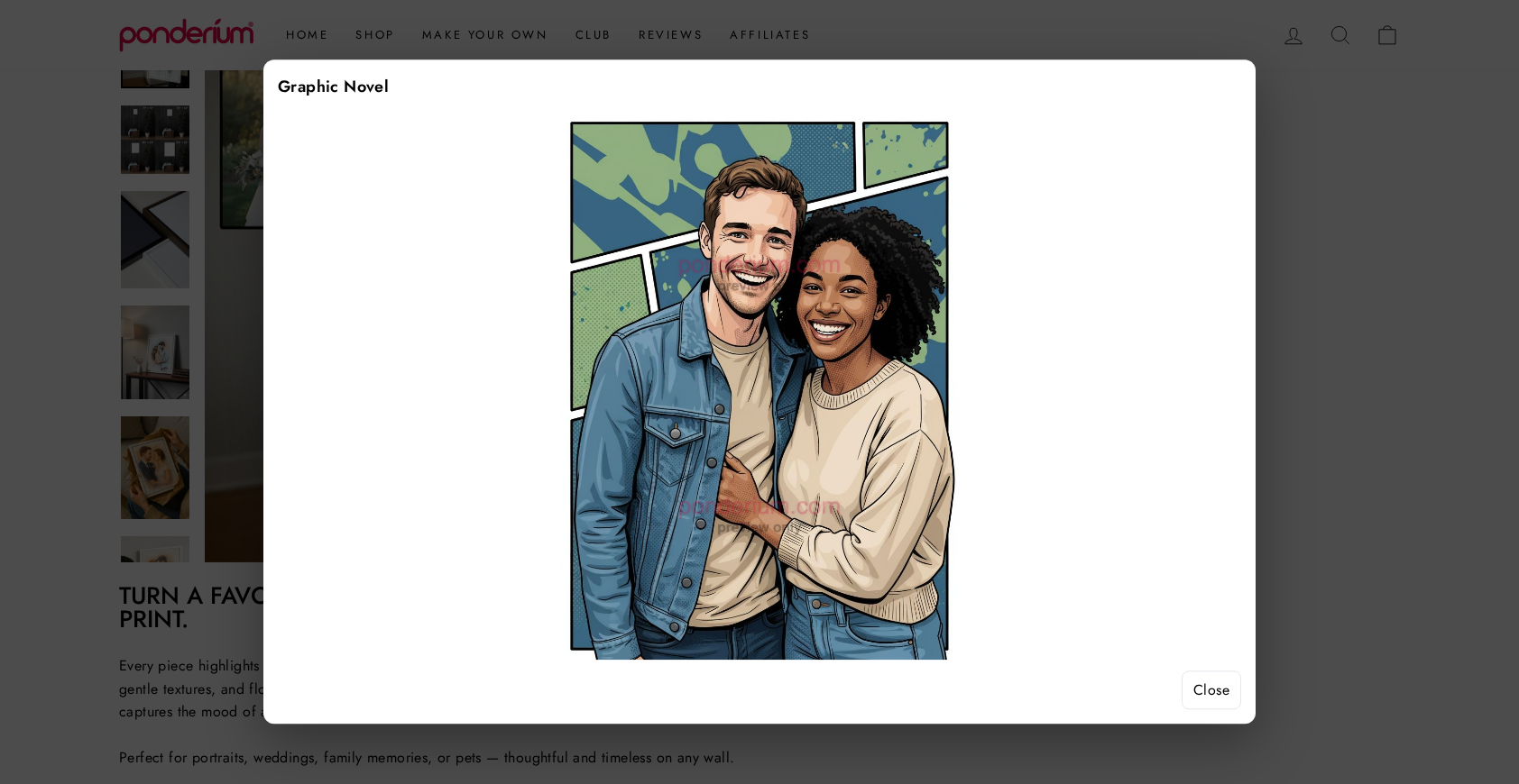
click at [1202, 679] on button "Close" at bounding box center [1211, 690] width 59 height 39
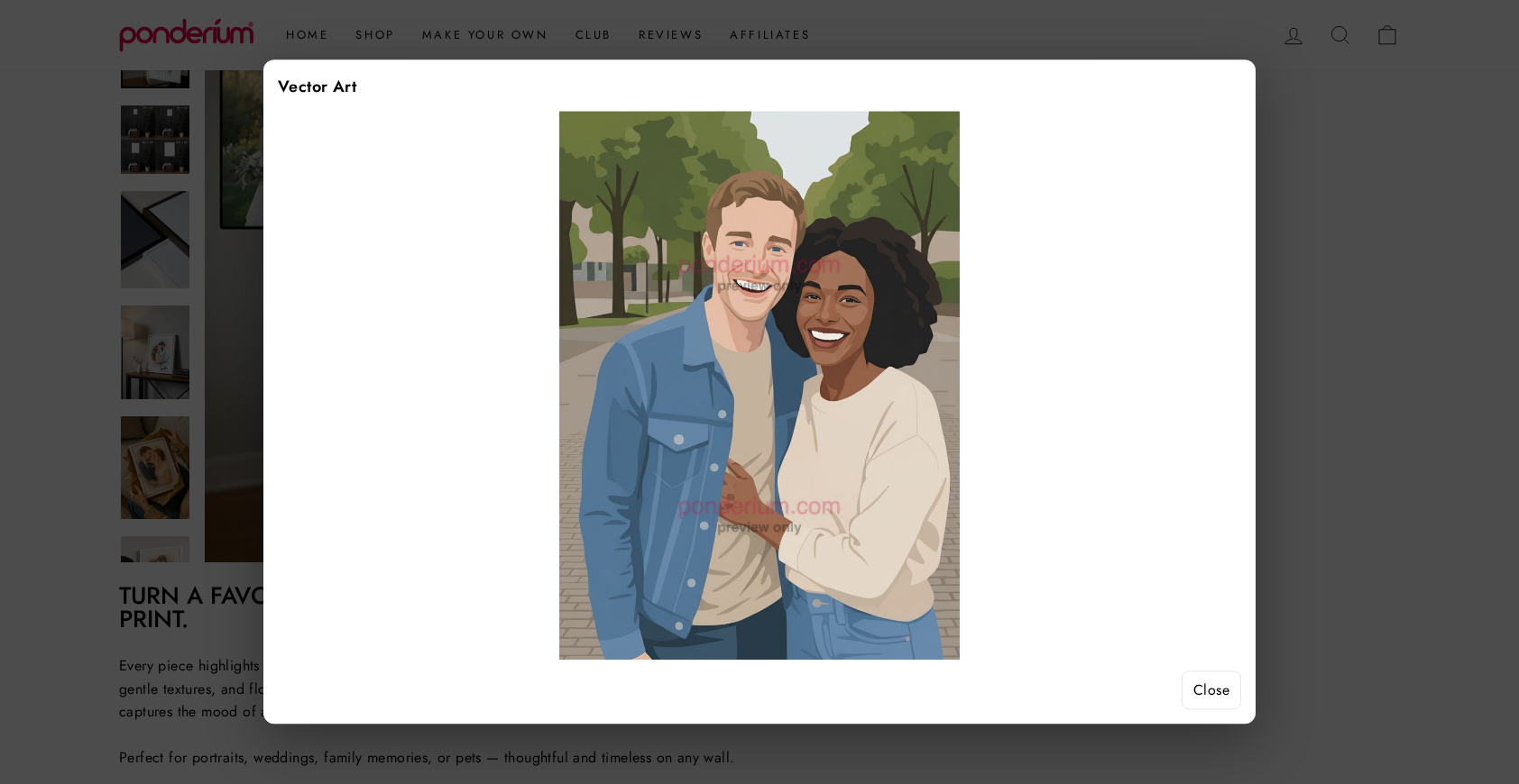
click at [1213, 691] on button "Close" at bounding box center [1211, 690] width 59 height 39
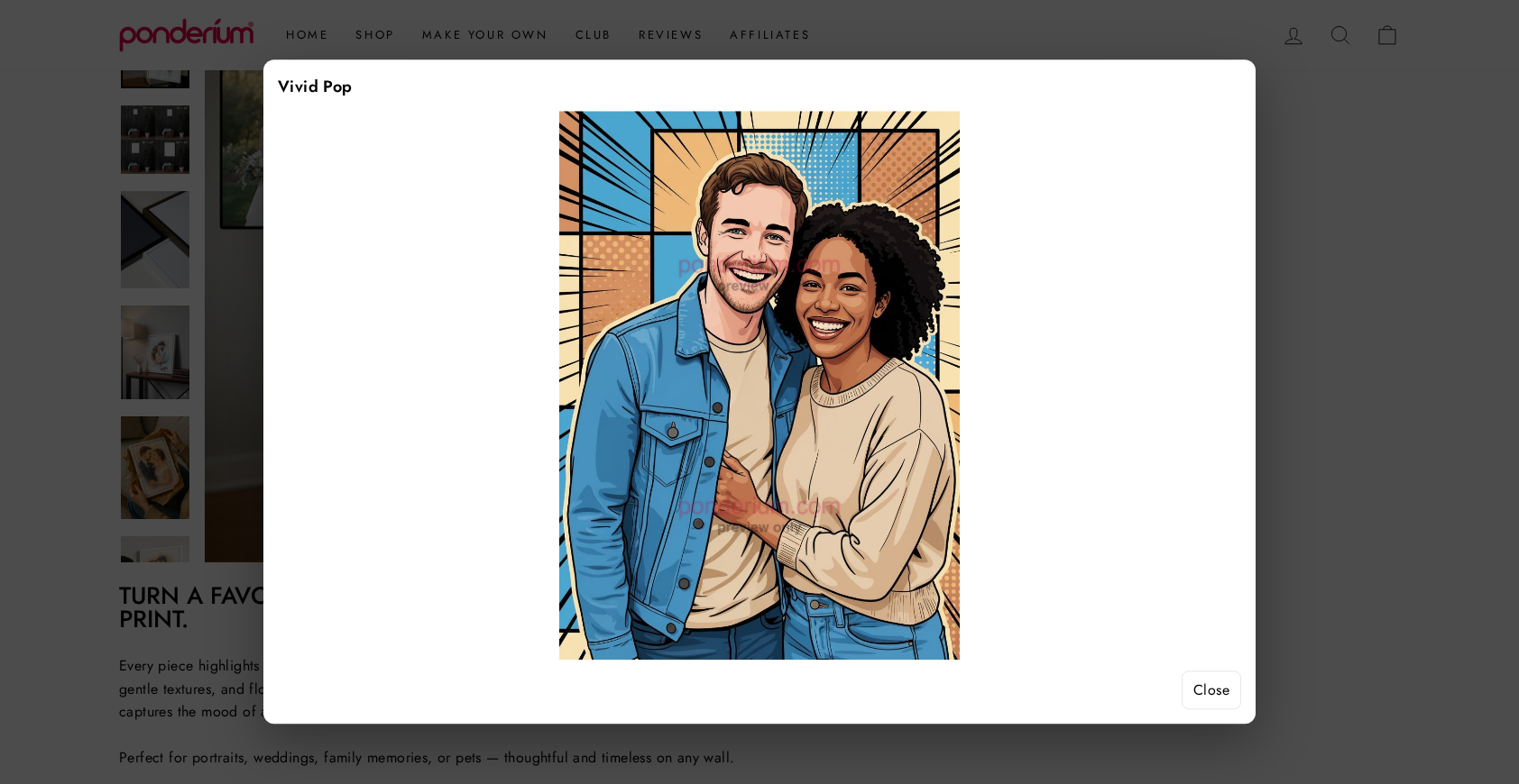
click at [1222, 689] on button "Close" at bounding box center [1211, 690] width 59 height 39
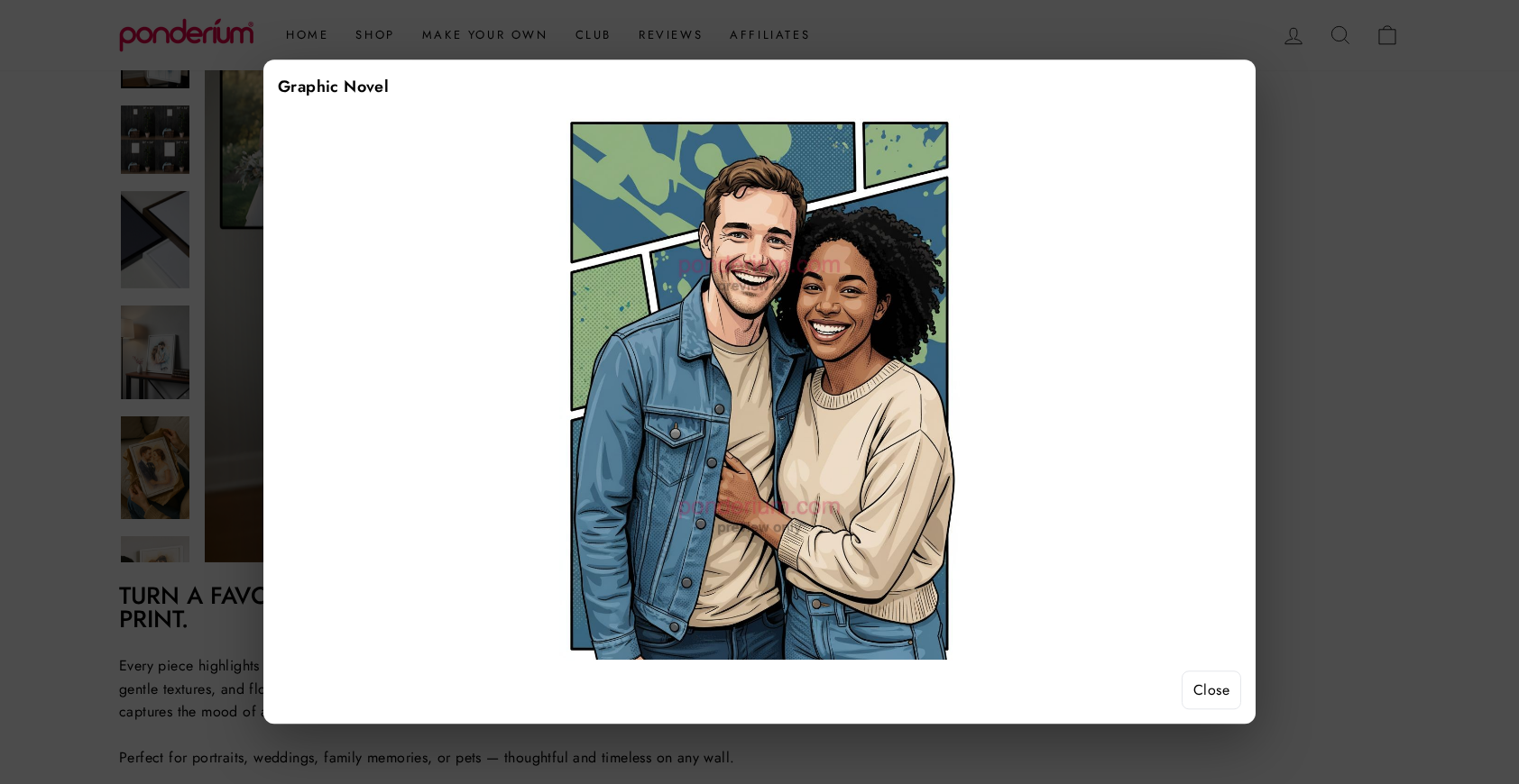
click at [1208, 690] on button "Close" at bounding box center [1211, 690] width 59 height 39
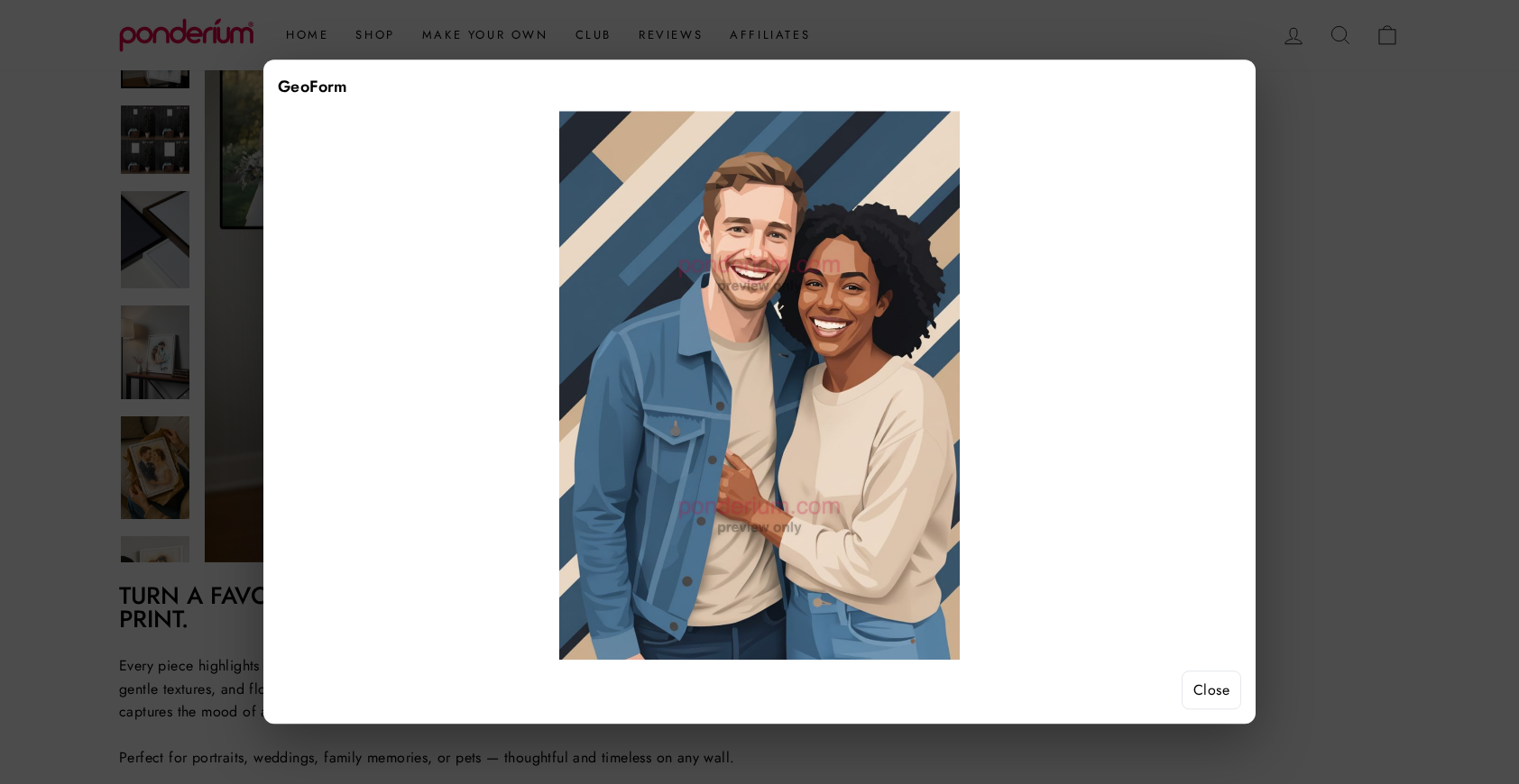
click at [1210, 690] on button "Close" at bounding box center [1211, 690] width 59 height 39
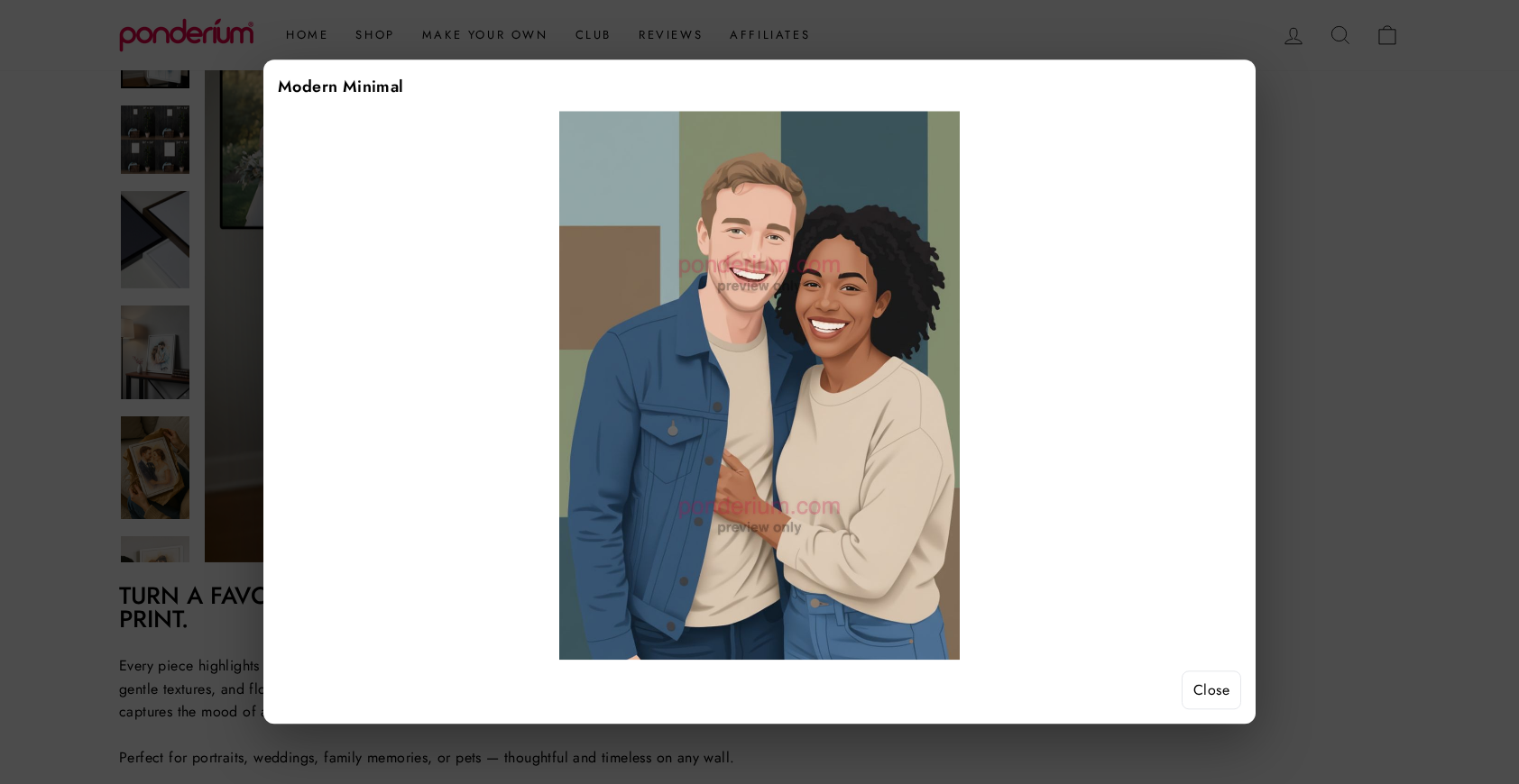
click at [1209, 686] on button "Close" at bounding box center [1211, 690] width 59 height 39
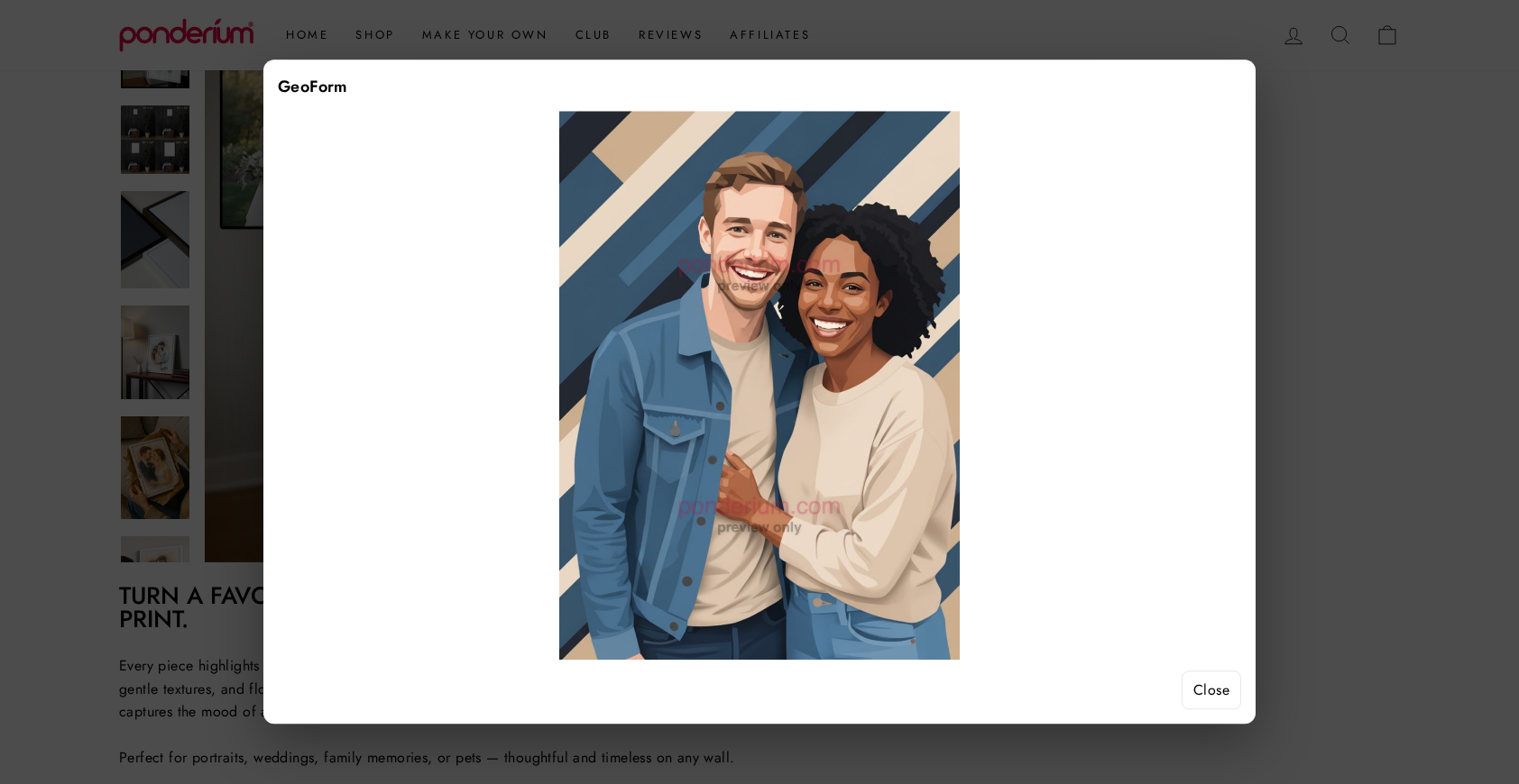
click at [1212, 696] on button "Close" at bounding box center [1211, 690] width 59 height 39
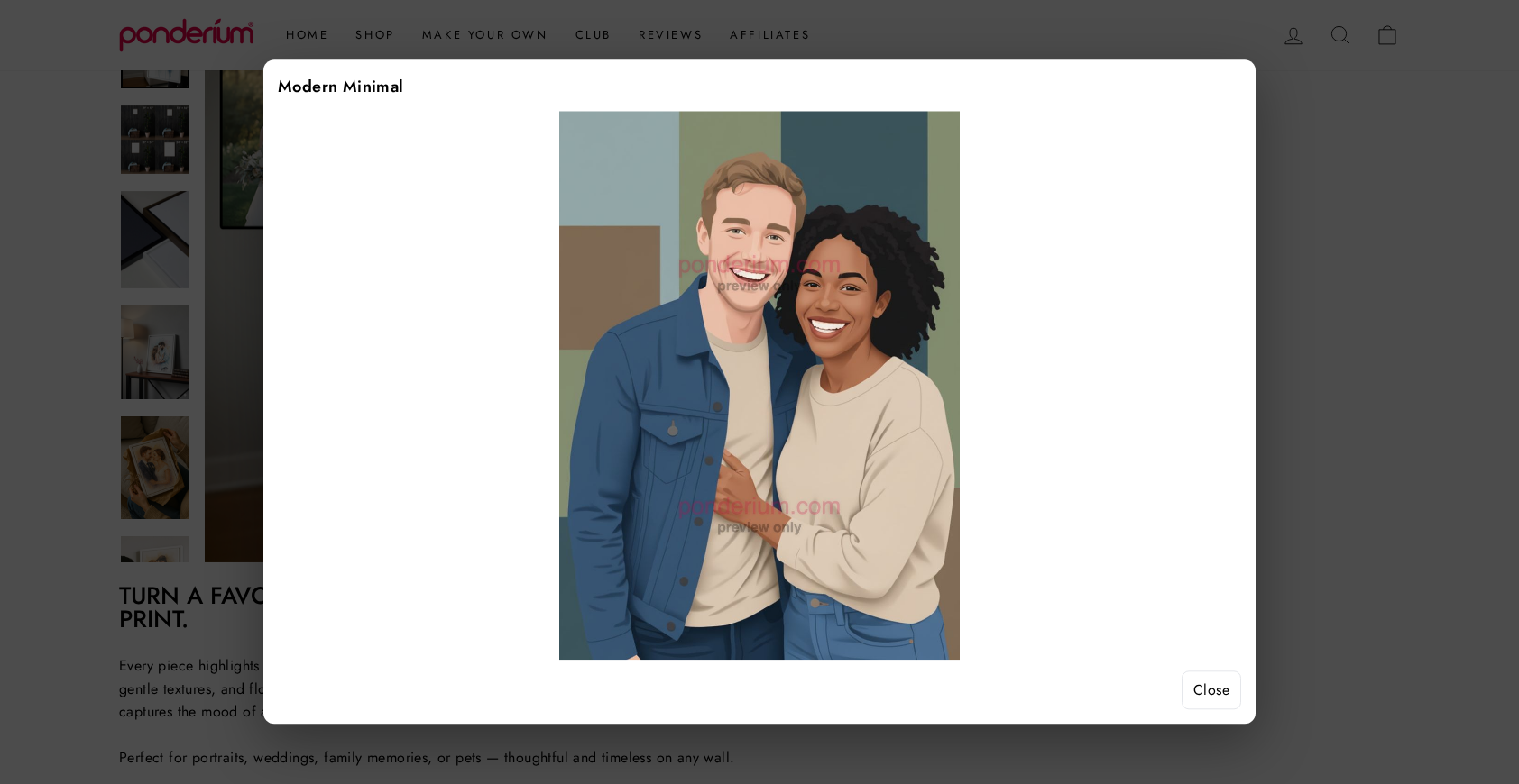
click at [1215, 696] on button "Close" at bounding box center [1211, 690] width 59 height 39
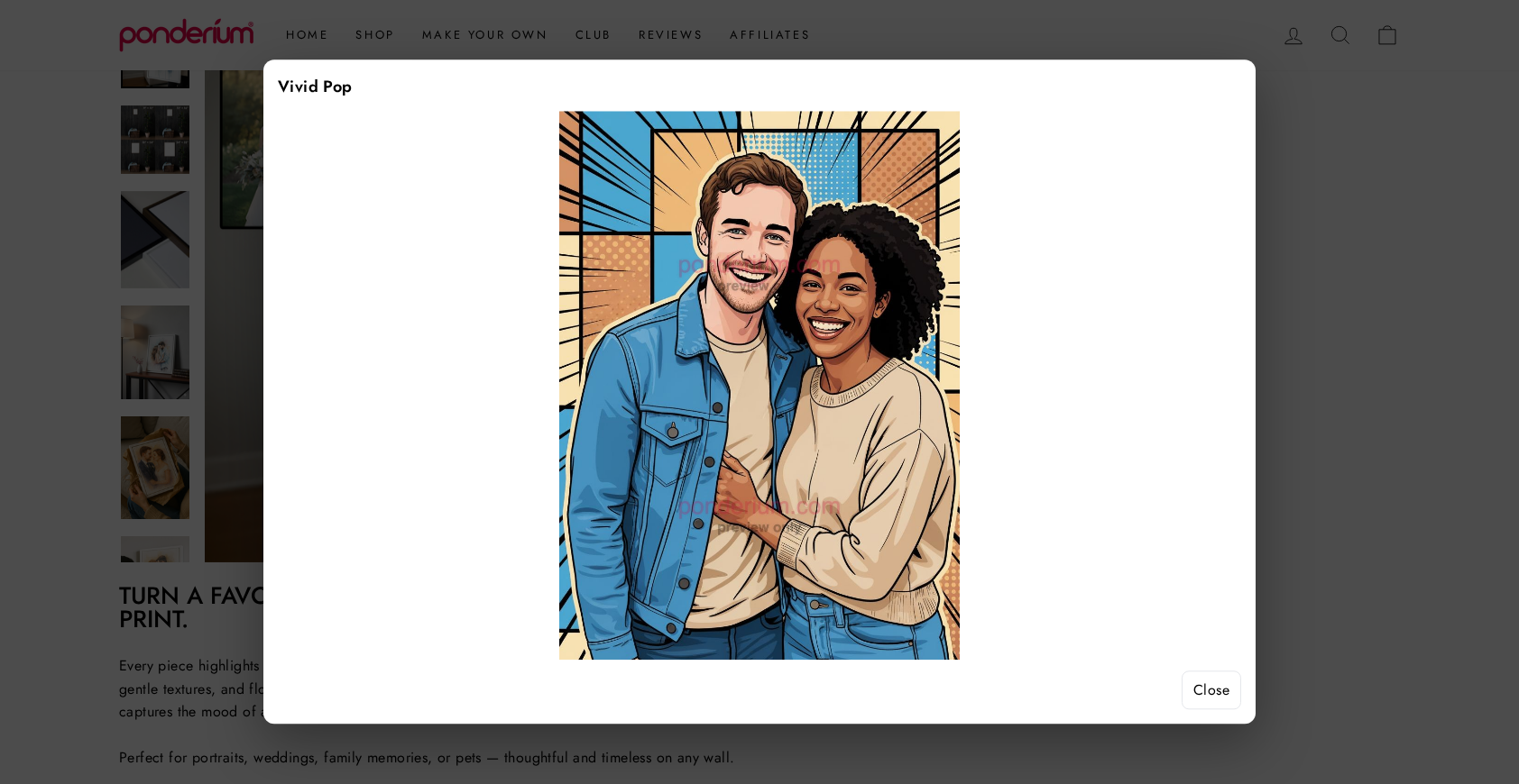
click at [1217, 688] on button "Close" at bounding box center [1211, 690] width 59 height 39
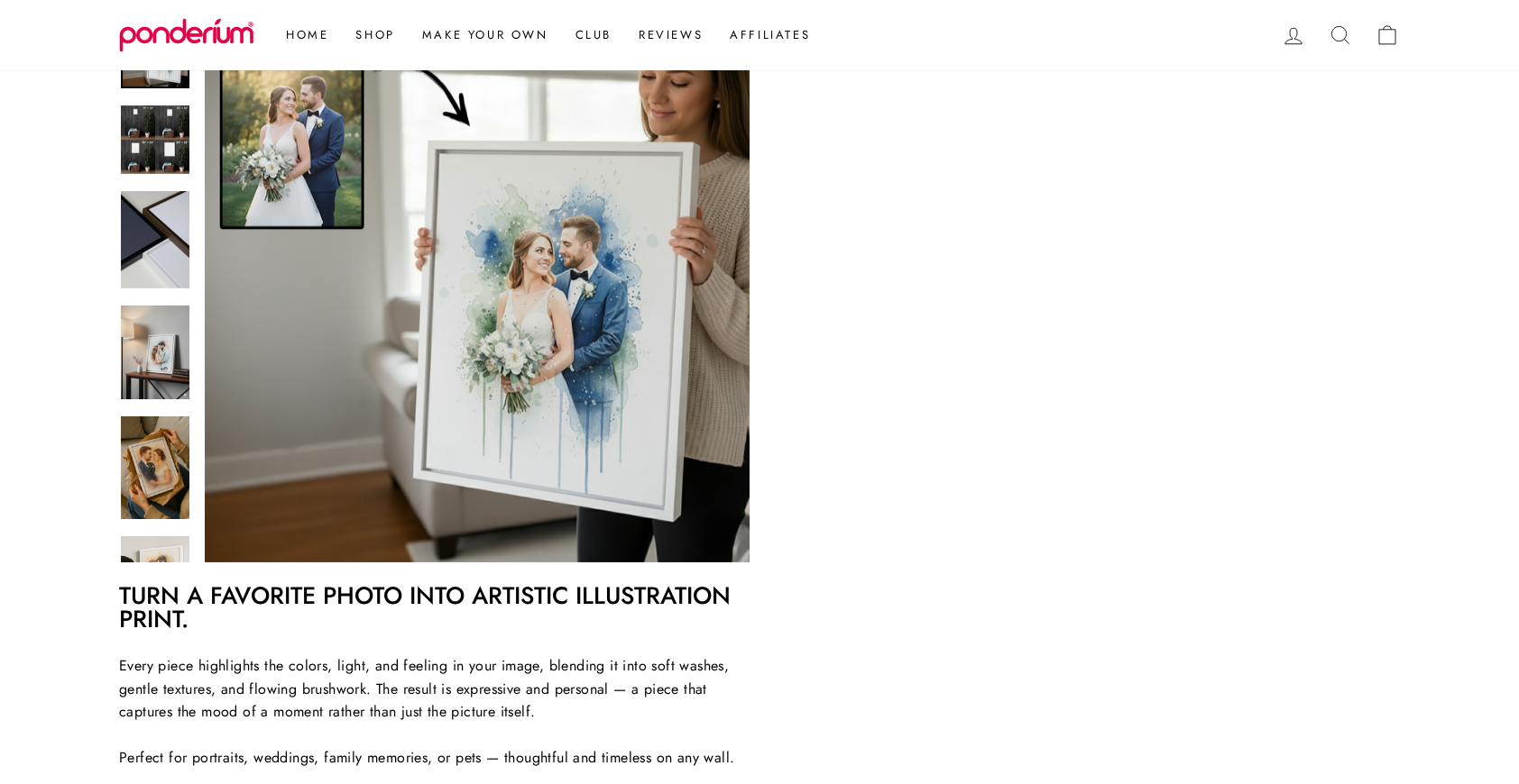
scroll to position [238, 0]
